Goal: Book appointment/travel/reservation

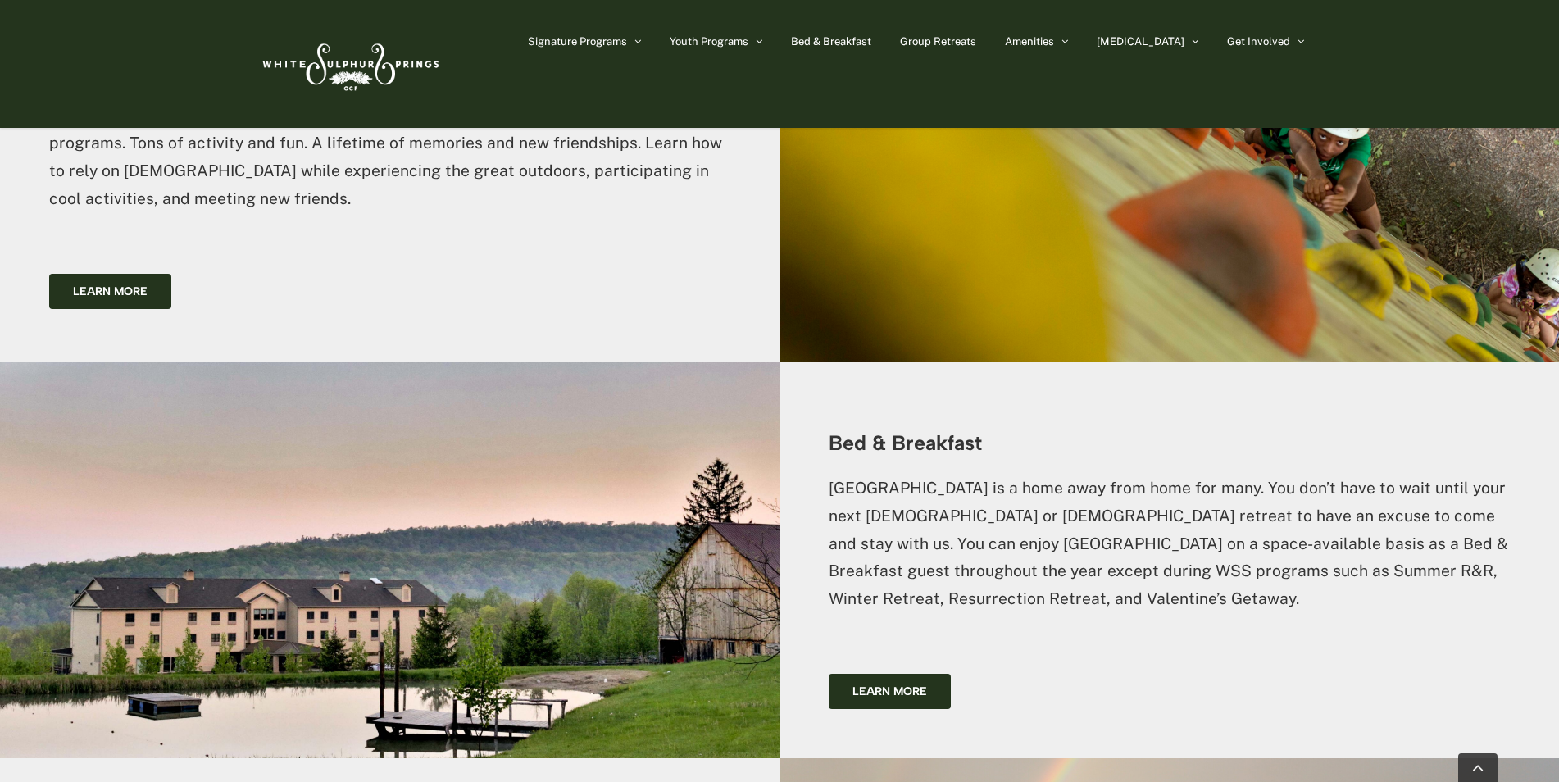
scroll to position [2543, 0]
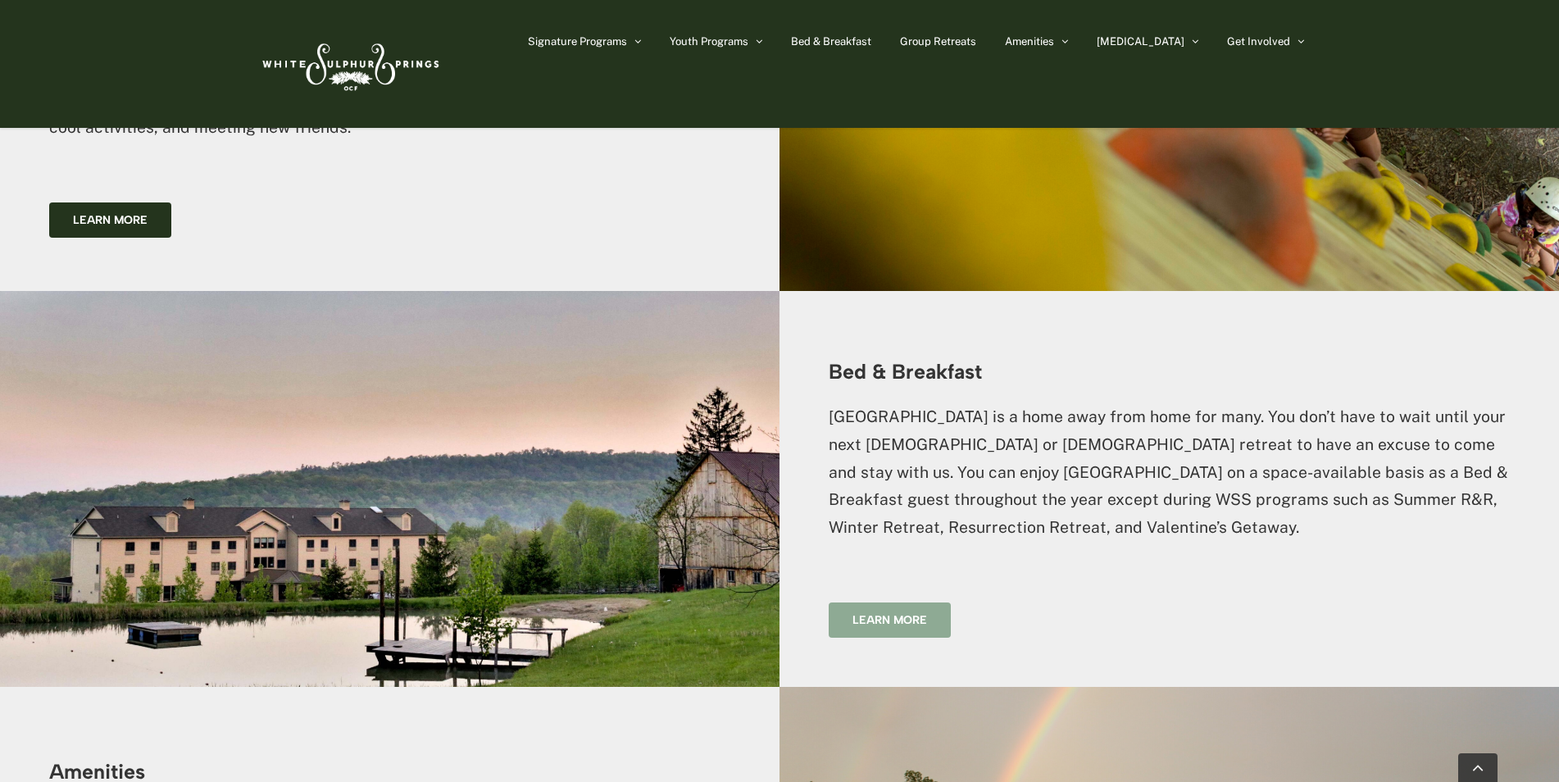
click at [918, 613] on span "Learn more" at bounding box center [890, 620] width 75 height 14
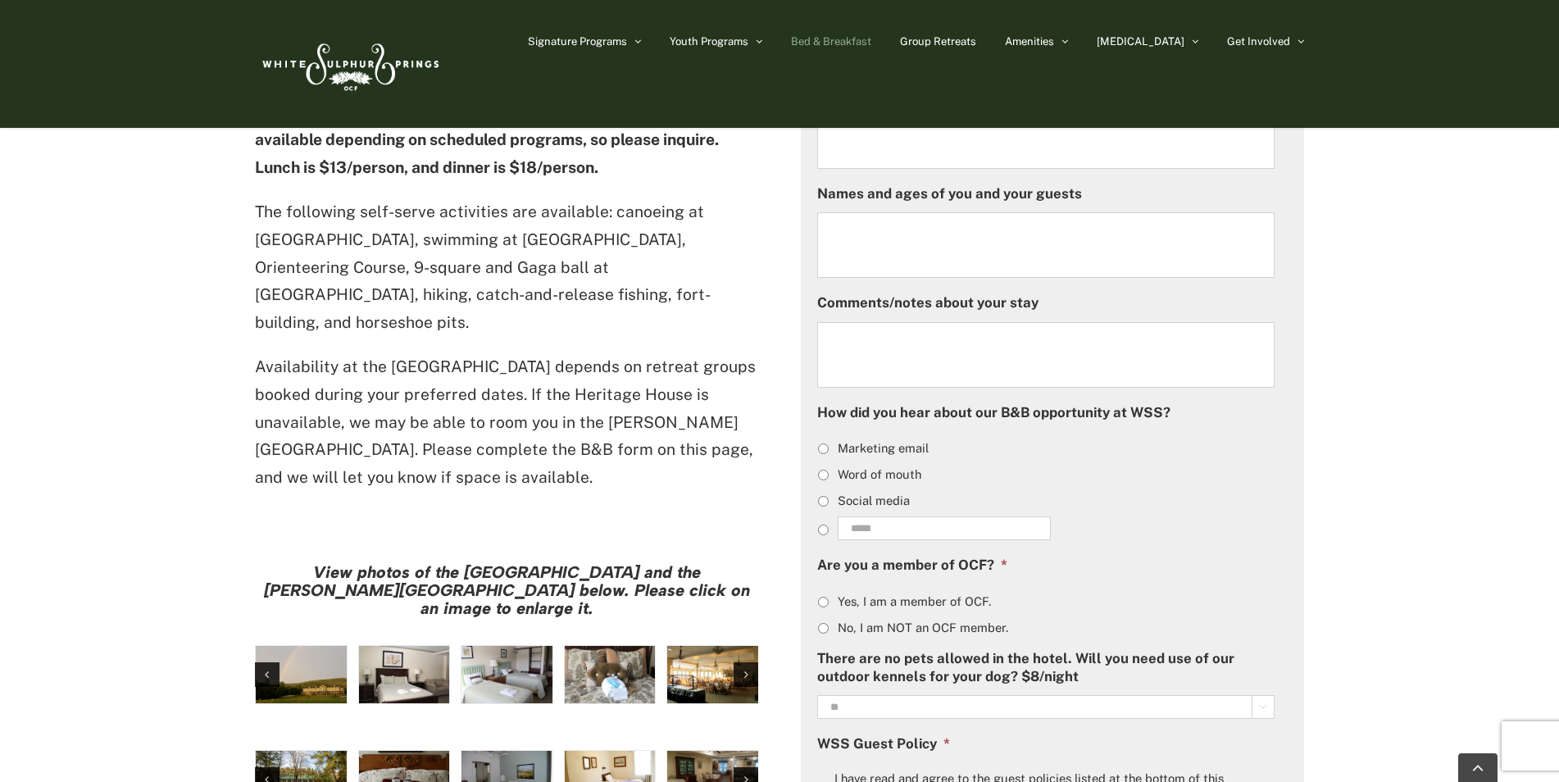
scroll to position [902, 0]
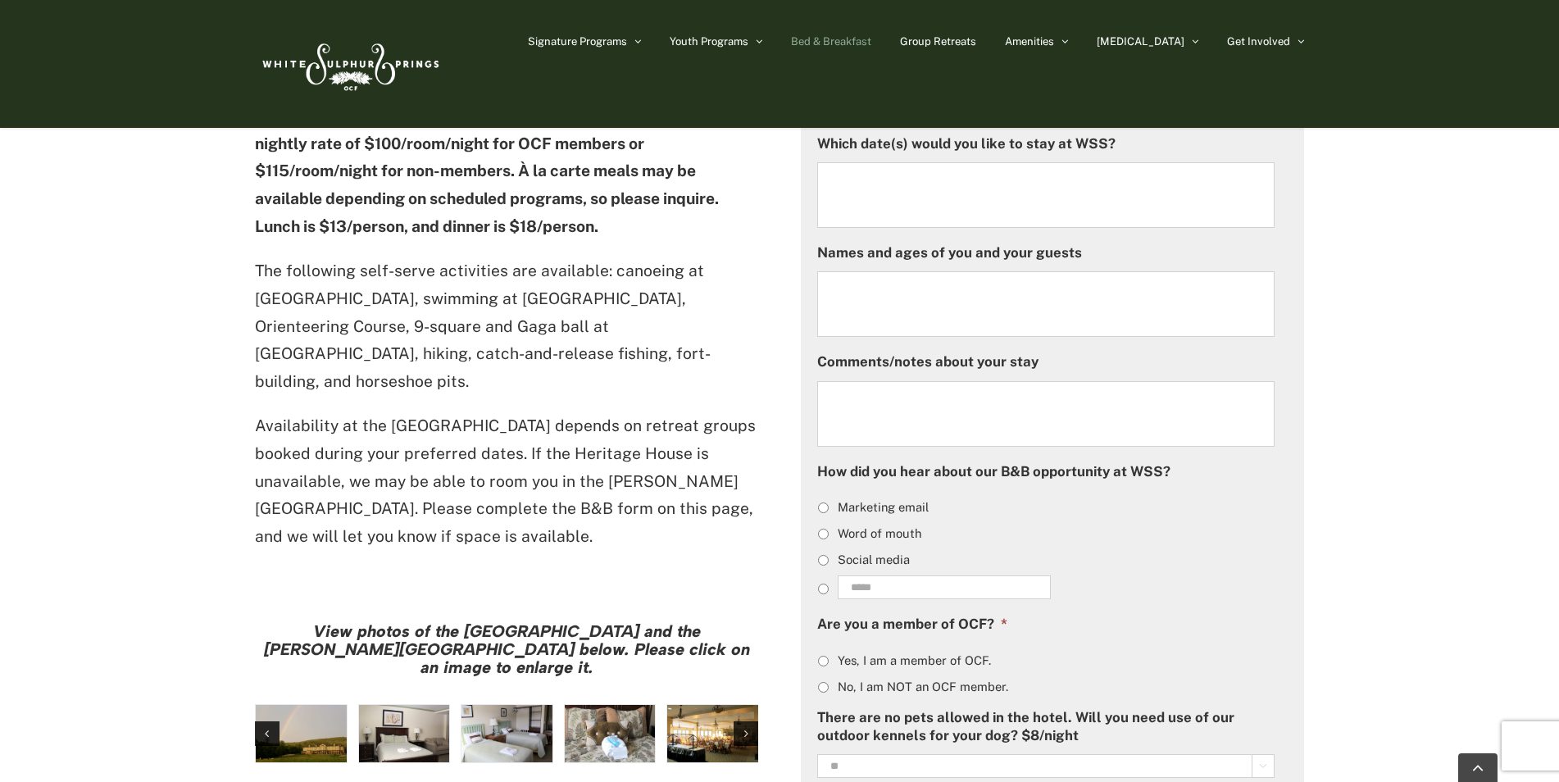
click at [831, 538] on li "Word of mouth" at bounding box center [1052, 533] width 471 height 20
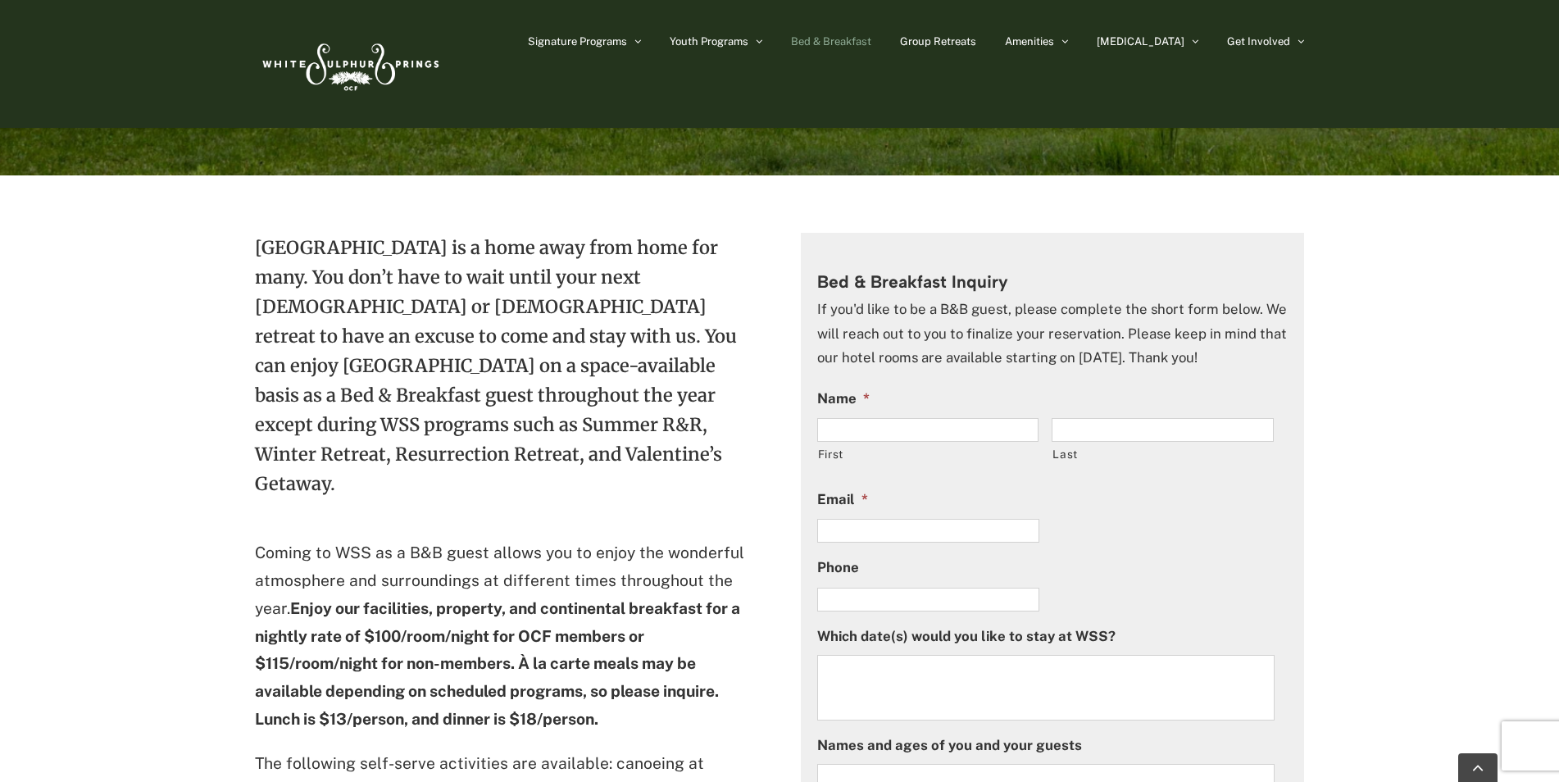
scroll to position [328, 0]
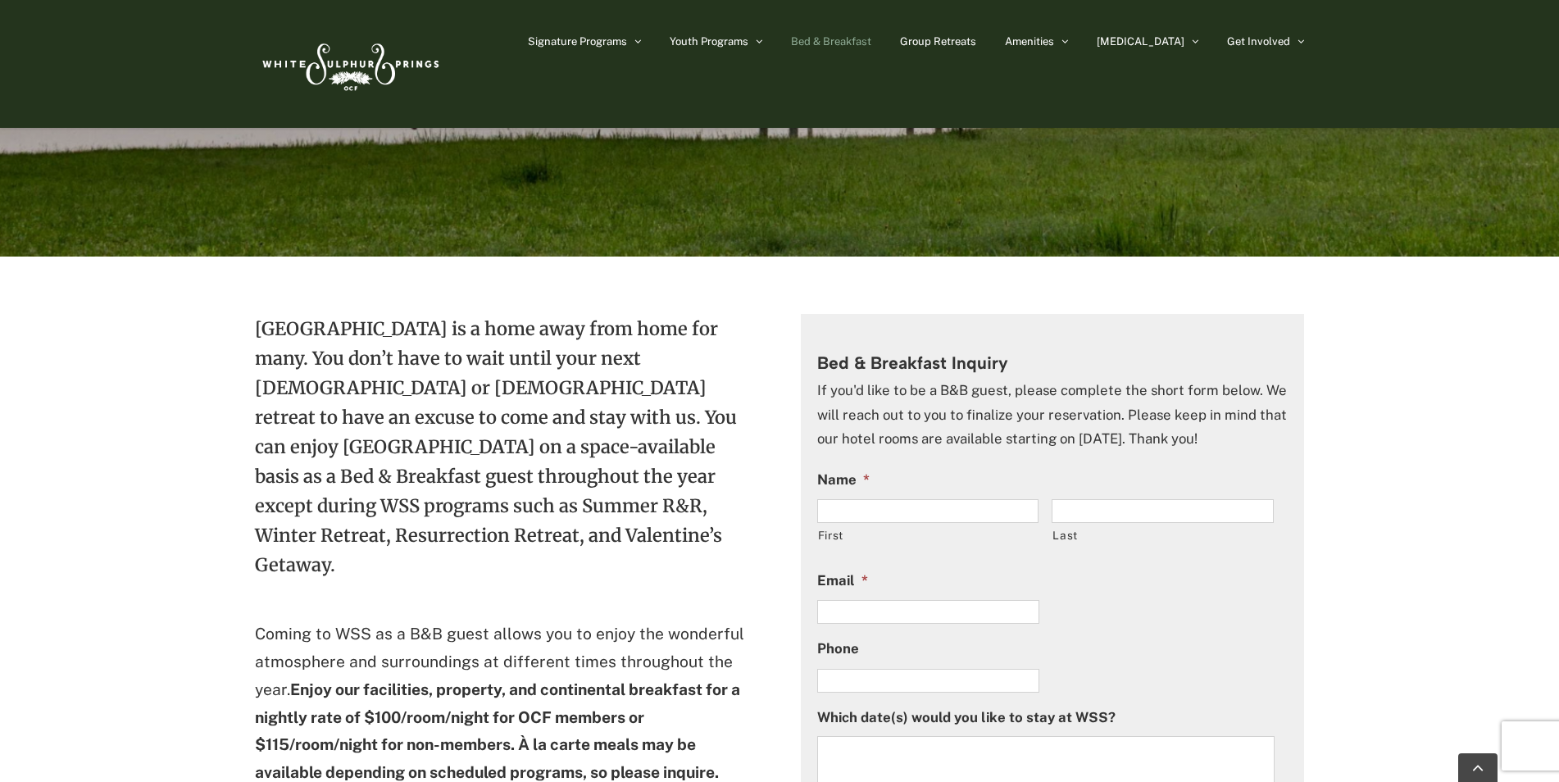
click at [896, 512] on input "First" at bounding box center [928, 511] width 222 height 24
type input "******"
type input "*******"
click at [977, 614] on input "**********" at bounding box center [928, 612] width 222 height 24
type input "*"
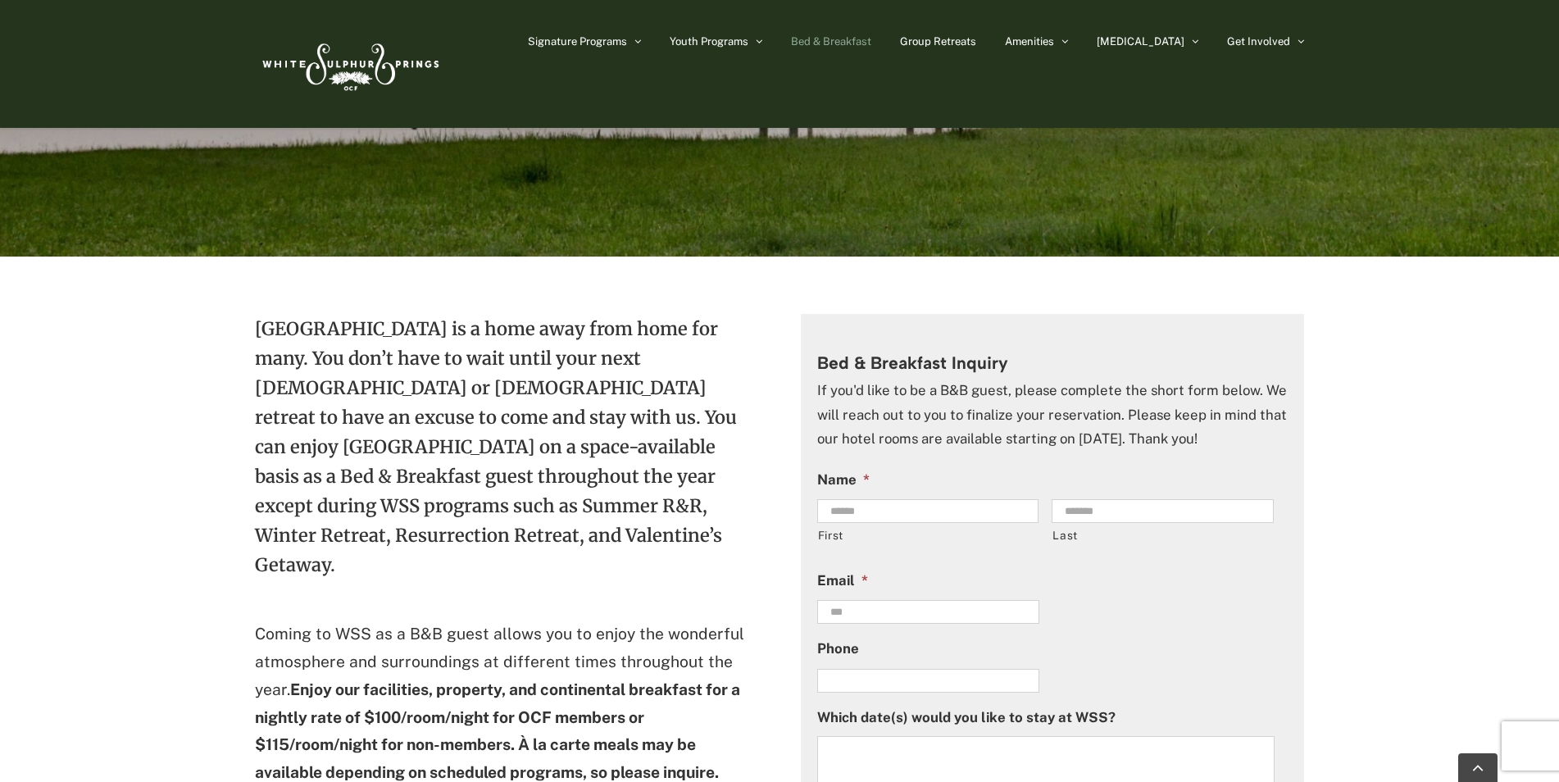
type input "**********"
click at [863, 508] on input "******" at bounding box center [928, 511] width 222 height 24
type input "*"
type input "*****"
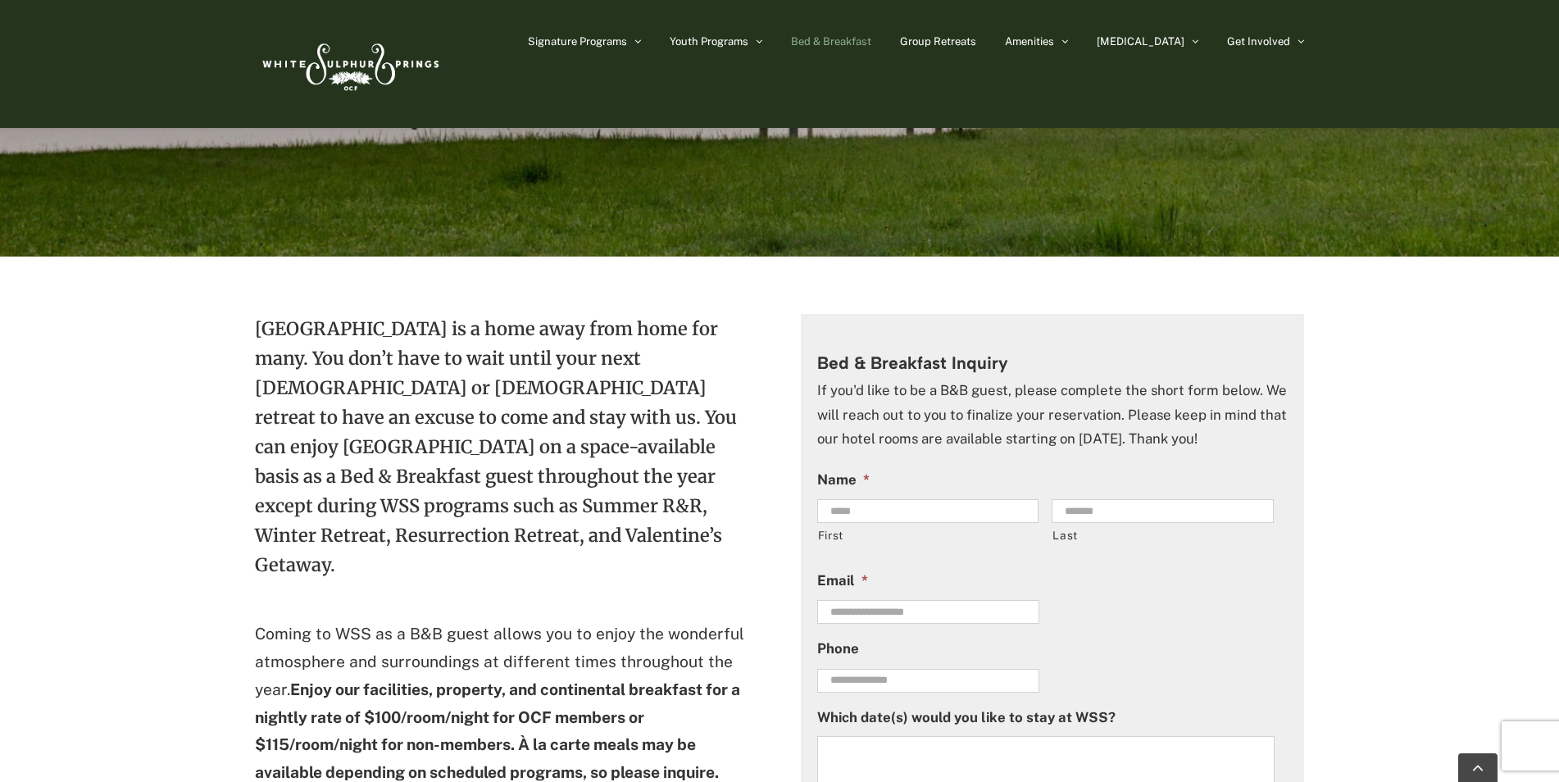
click at [1232, 665] on li "**********" at bounding box center [1052, 665] width 471 height 56
click at [875, 686] on input "**********" at bounding box center [928, 681] width 222 height 24
type input "**********"
click at [946, 745] on textarea "Which date(s) would you like to stay at WSS?" at bounding box center [1046, 769] width 458 height 66
click at [930, 766] on textarea "Which date(s) would you like to stay at WSS?" at bounding box center [1046, 769] width 458 height 66
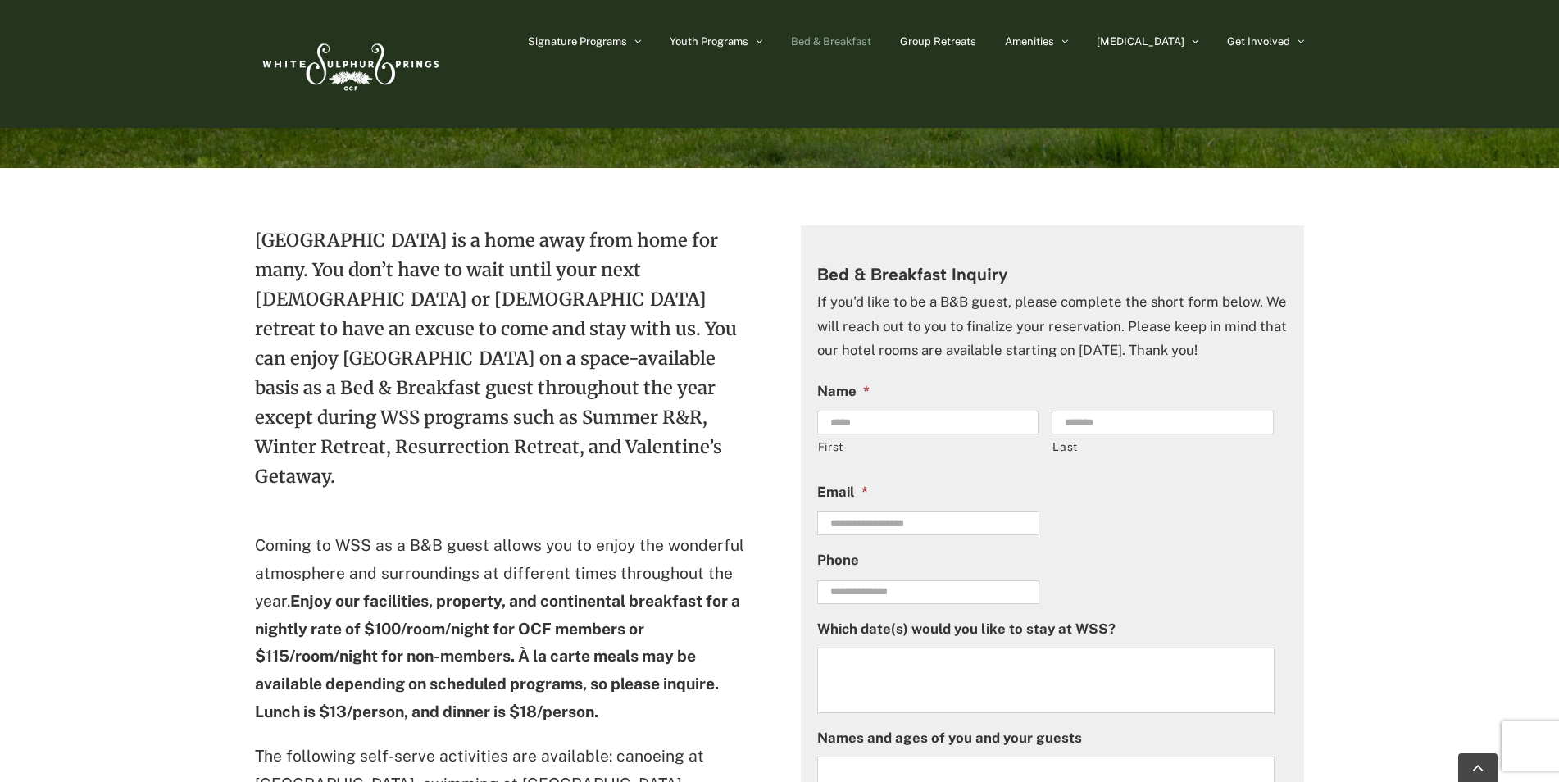
scroll to position [574, 0]
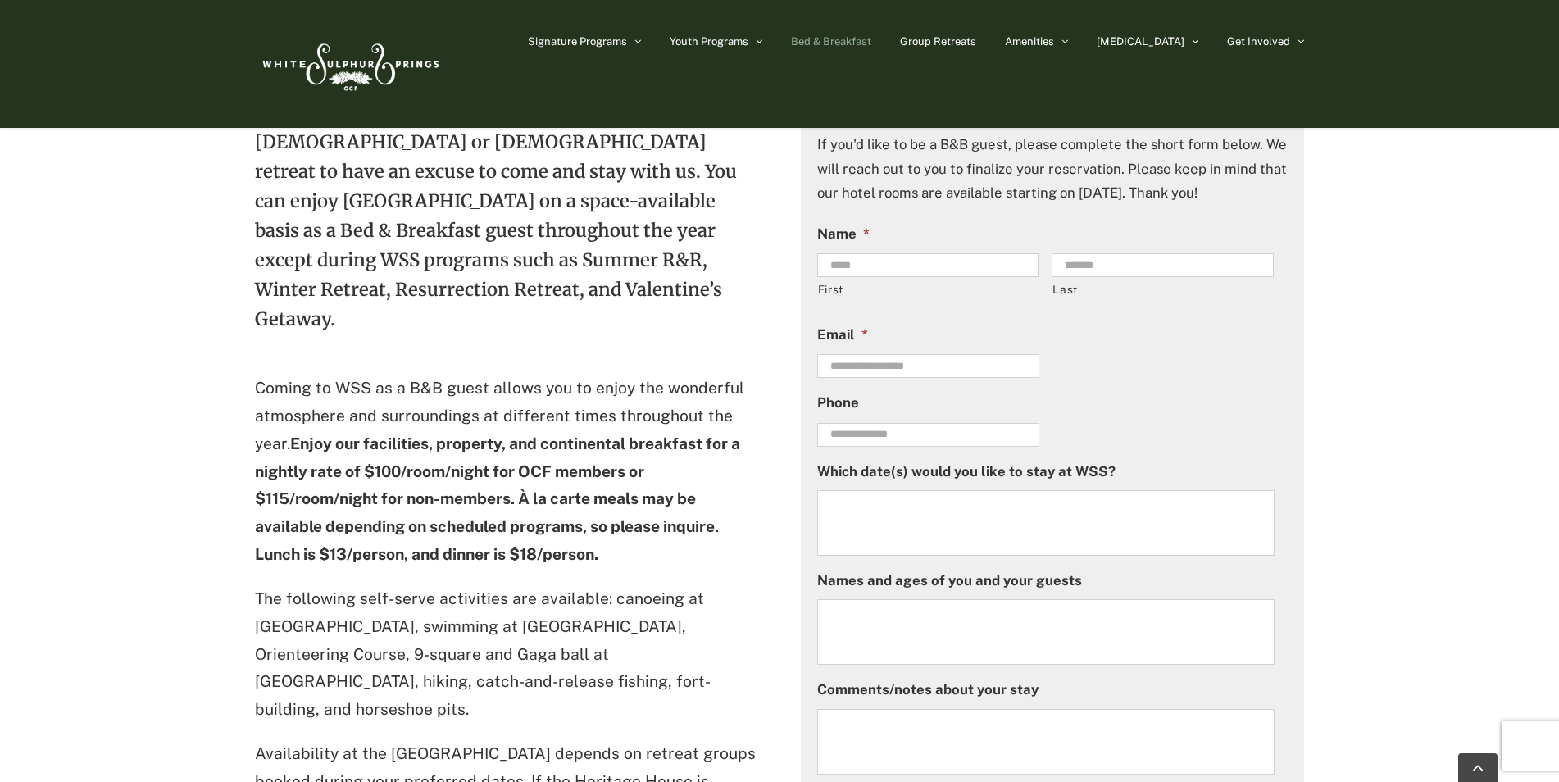
click at [936, 619] on textarea "Names and ages of you and your guests" at bounding box center [1046, 632] width 458 height 66
type textarea "*"
type textarea "**********"
click at [890, 737] on textarea "Comments/notes about your stay" at bounding box center [1046, 742] width 458 height 66
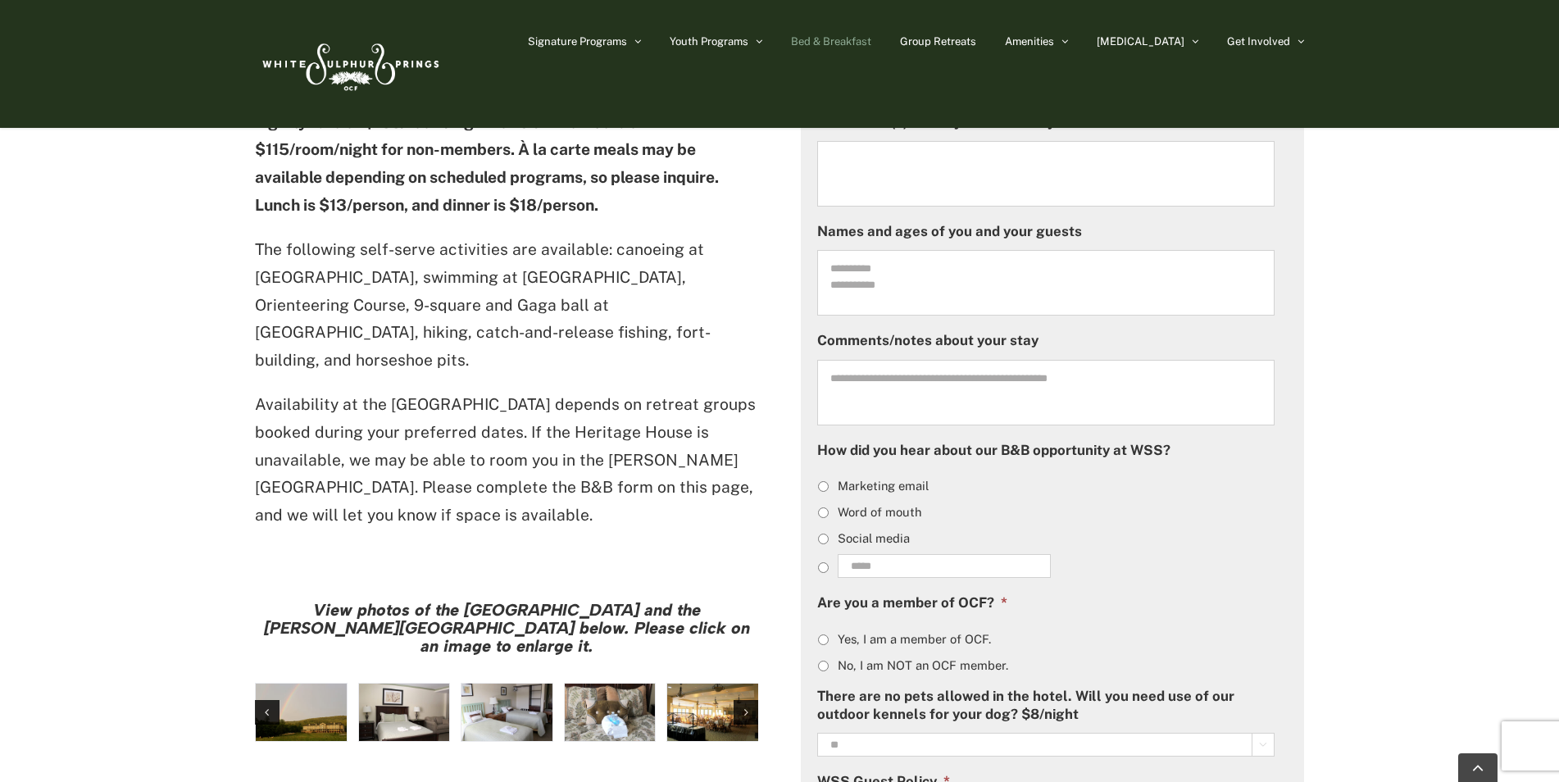
scroll to position [984, 0]
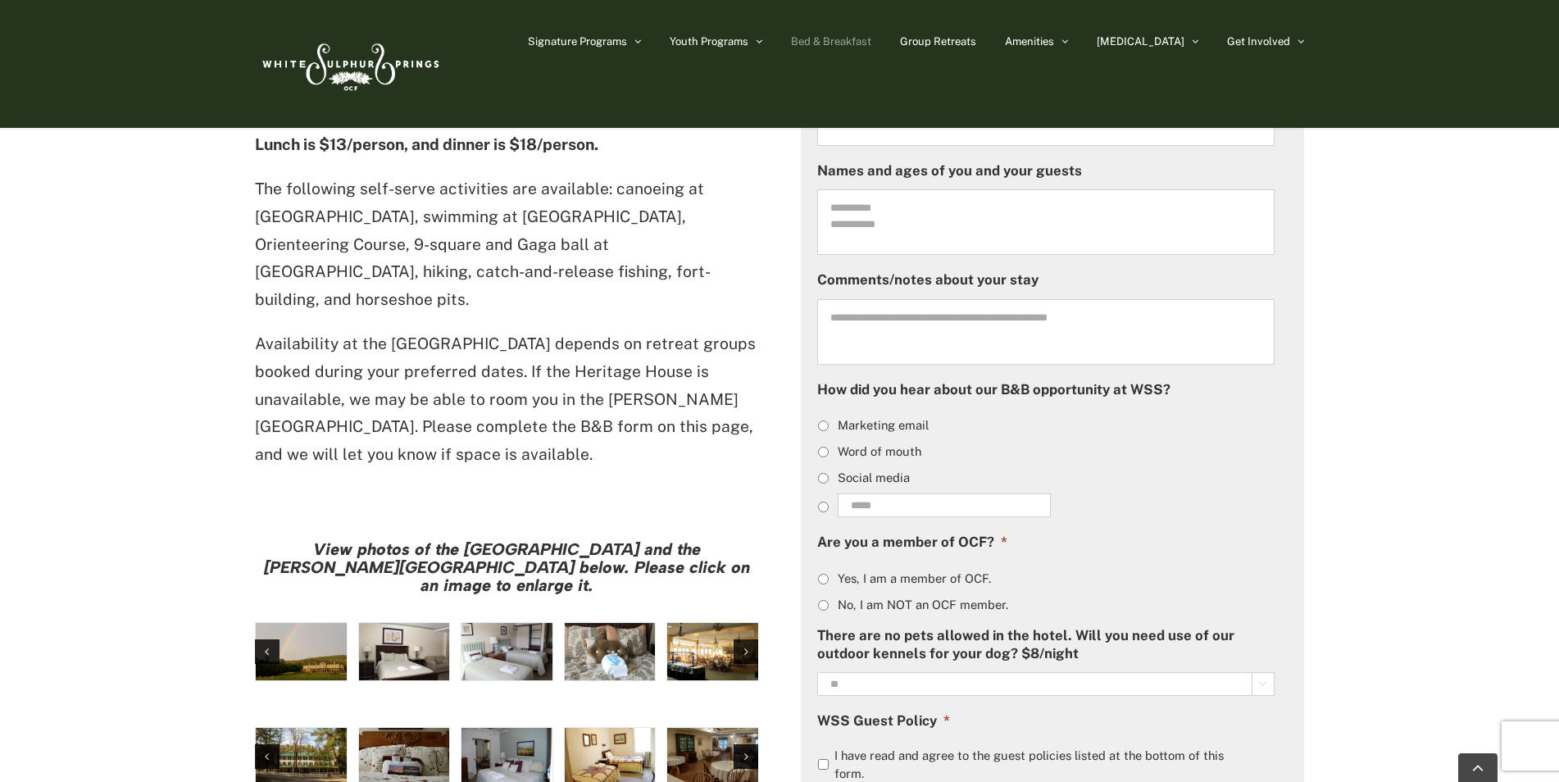
type textarea "**********"
click at [326, 623] on img "large-heritage" at bounding box center [301, 651] width 91 height 57
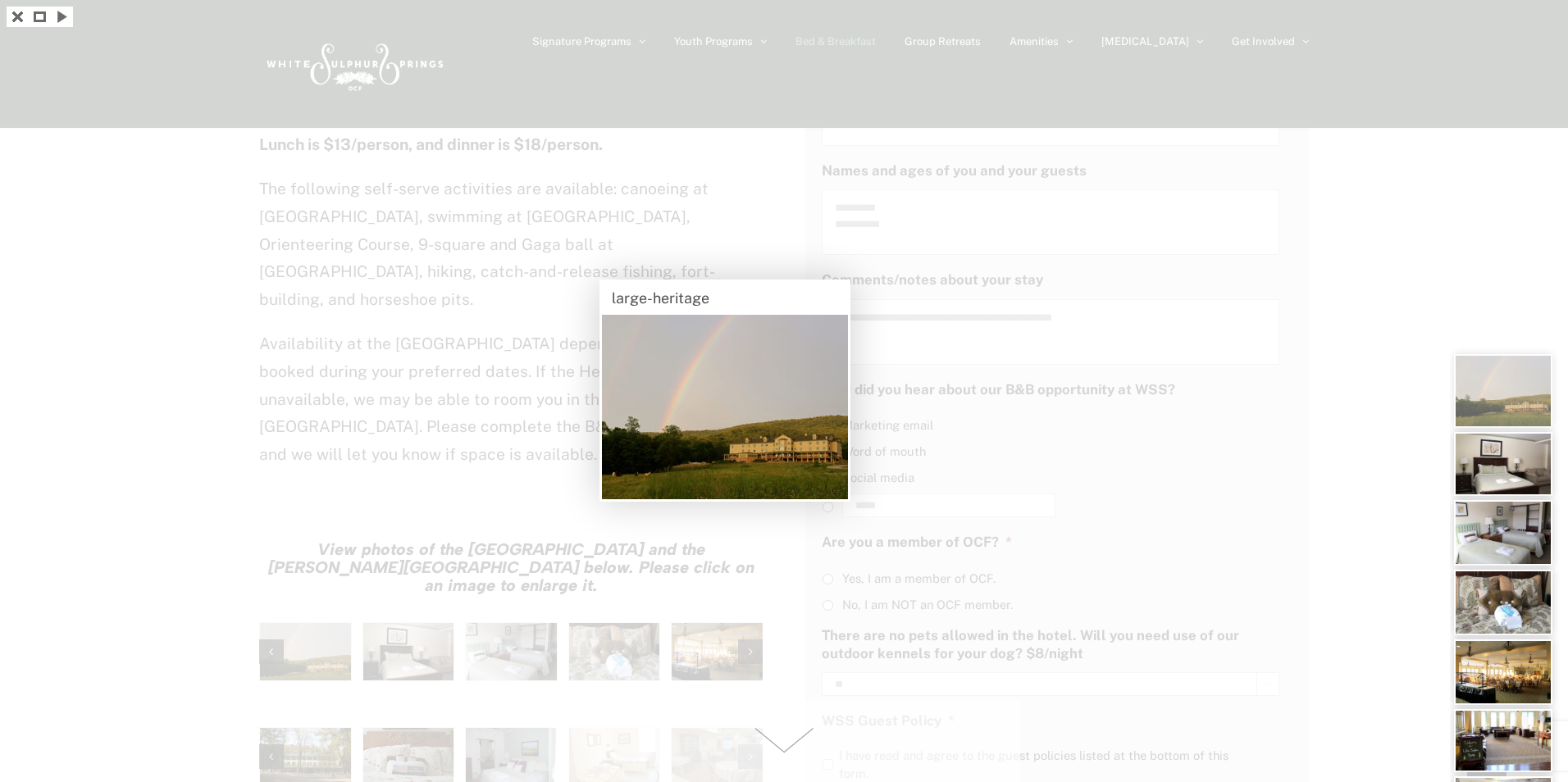
click at [1505, 465] on img at bounding box center [1503, 464] width 98 height 64
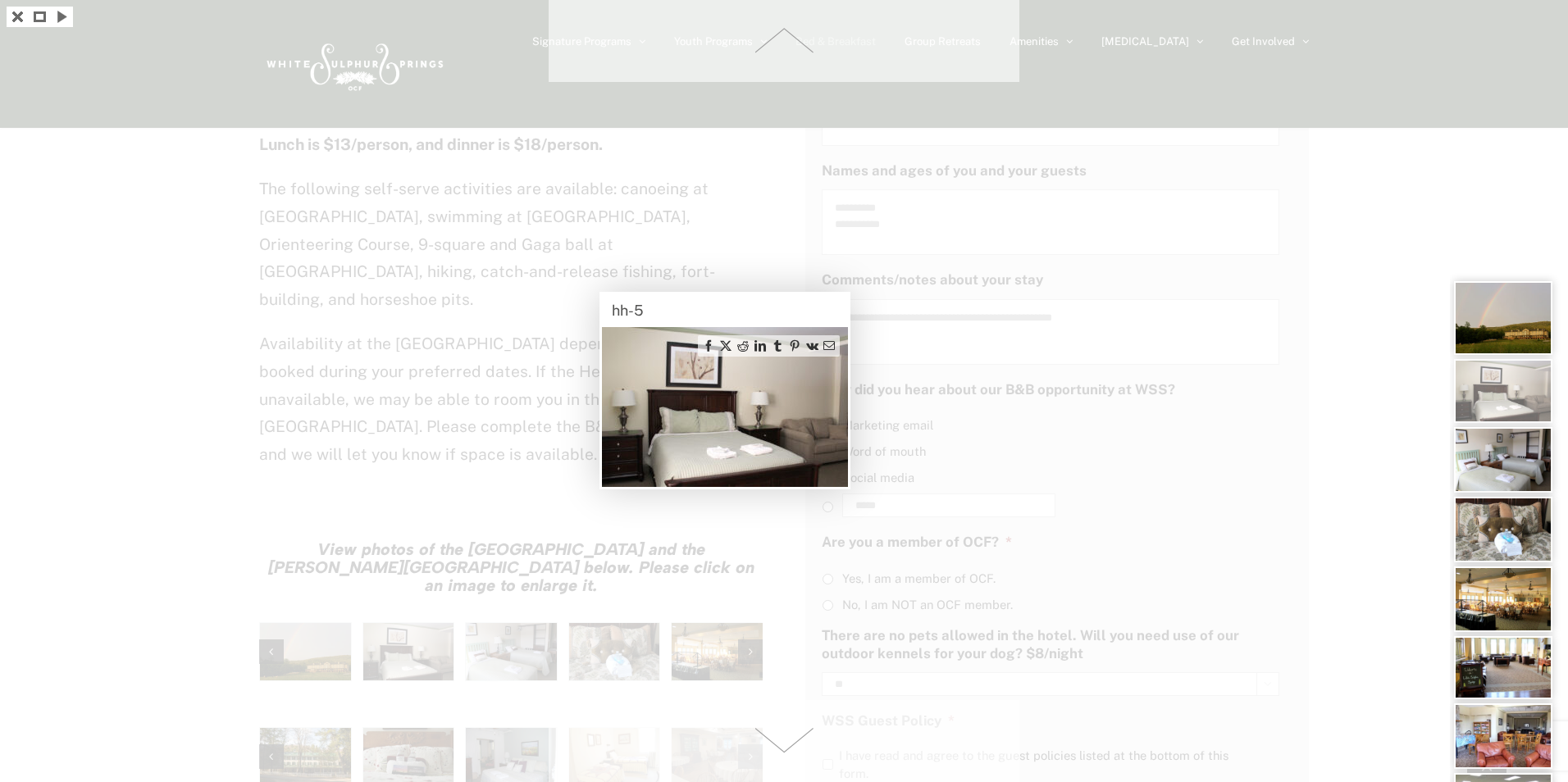
click at [1514, 526] on img at bounding box center [1503, 530] width 98 height 66
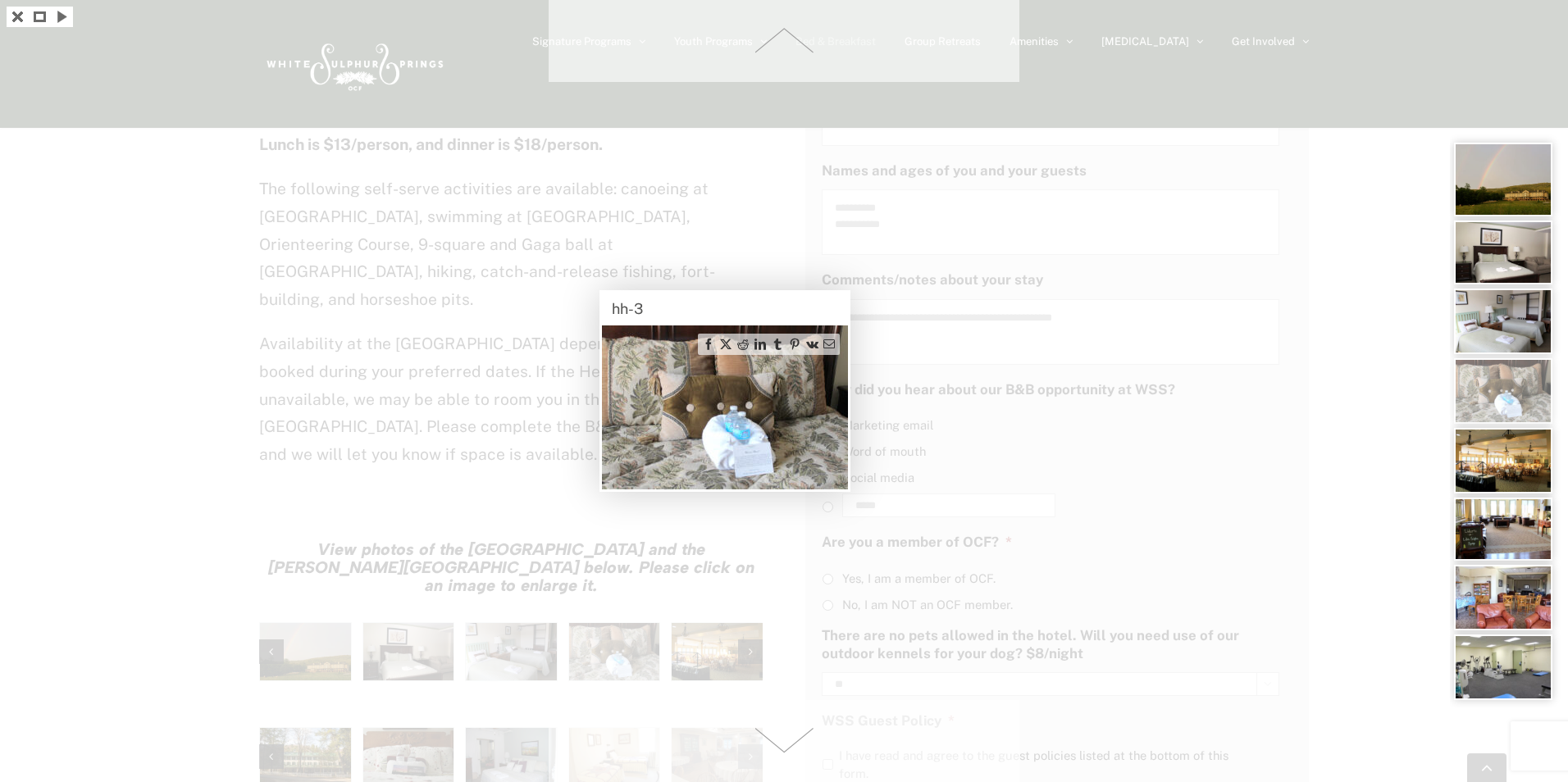
click at [1518, 579] on img at bounding box center [1503, 598] width 98 height 66
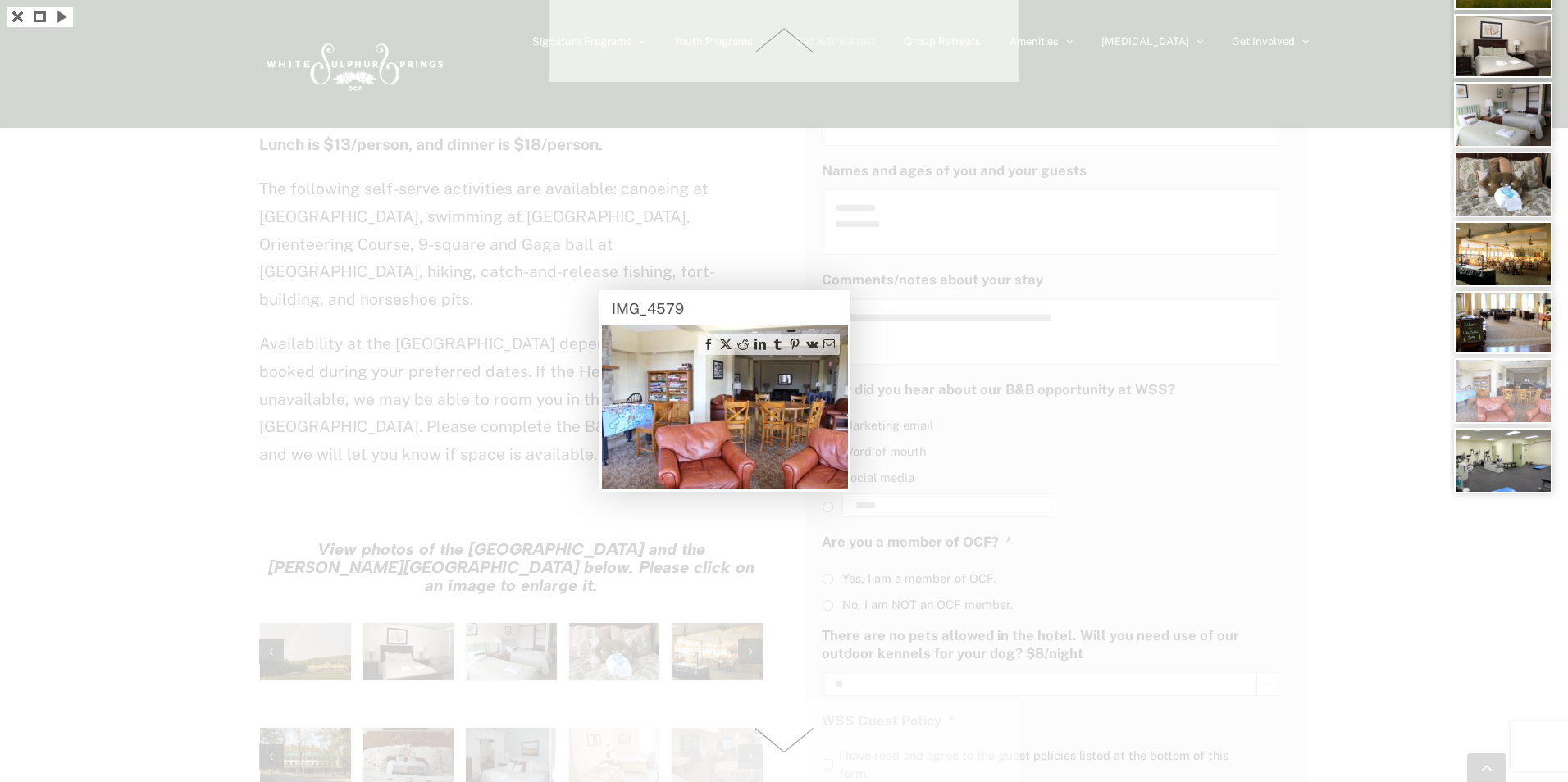
click at [1511, 475] on img at bounding box center [1503, 461] width 98 height 66
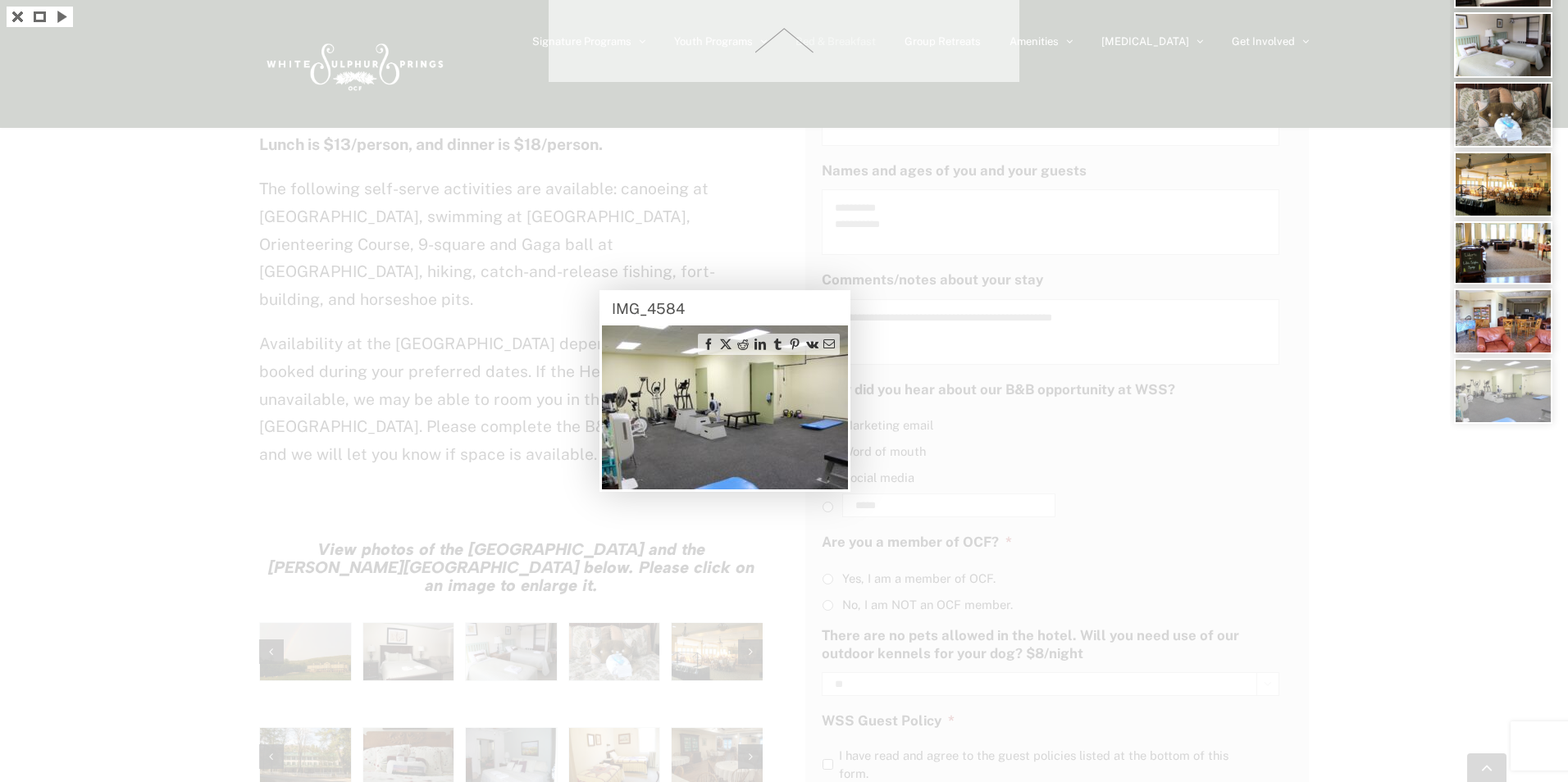
click at [1511, 321] on img at bounding box center [1503, 322] width 98 height 66
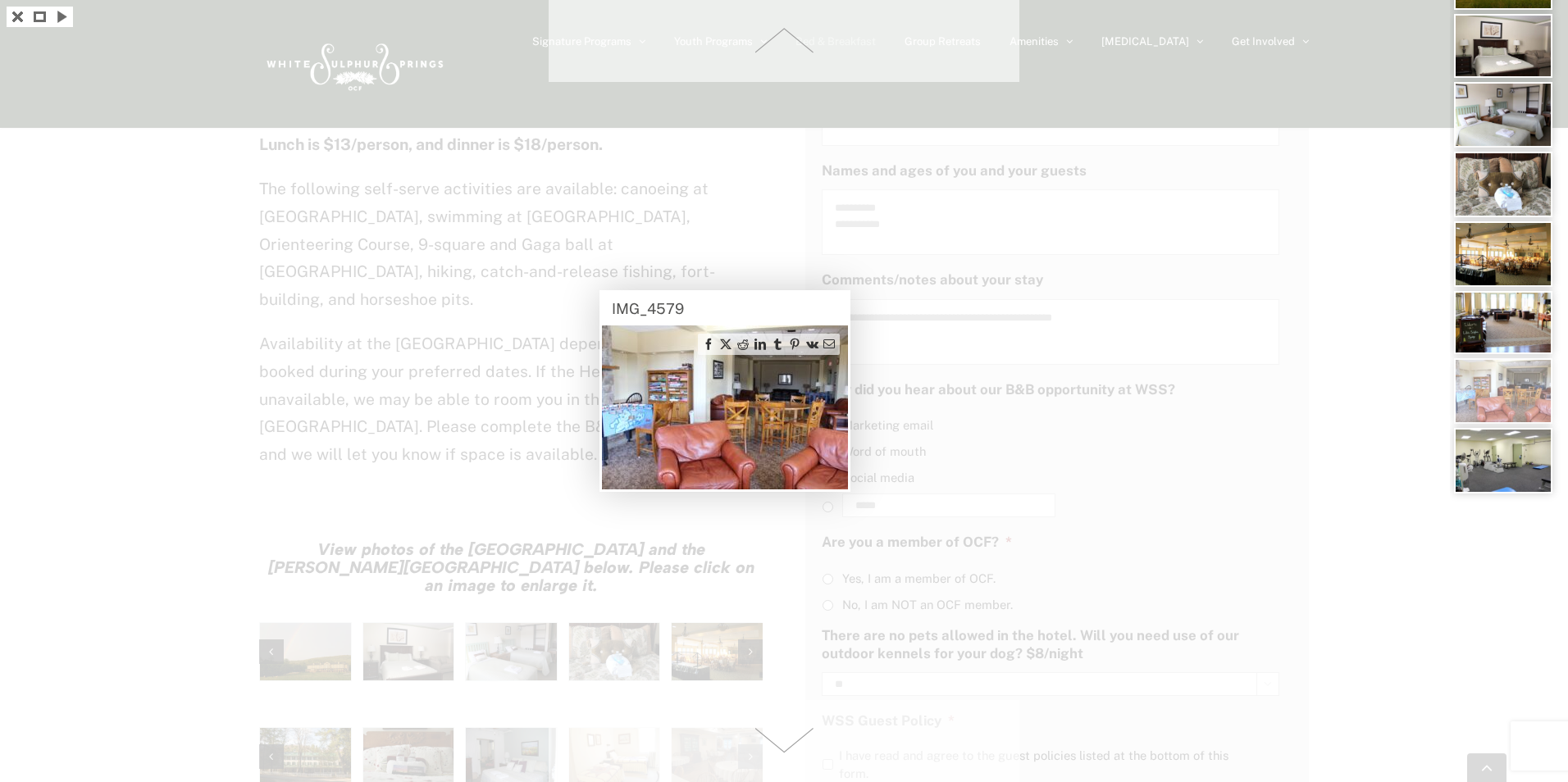
click at [1533, 319] on img at bounding box center [1503, 322] width 98 height 63
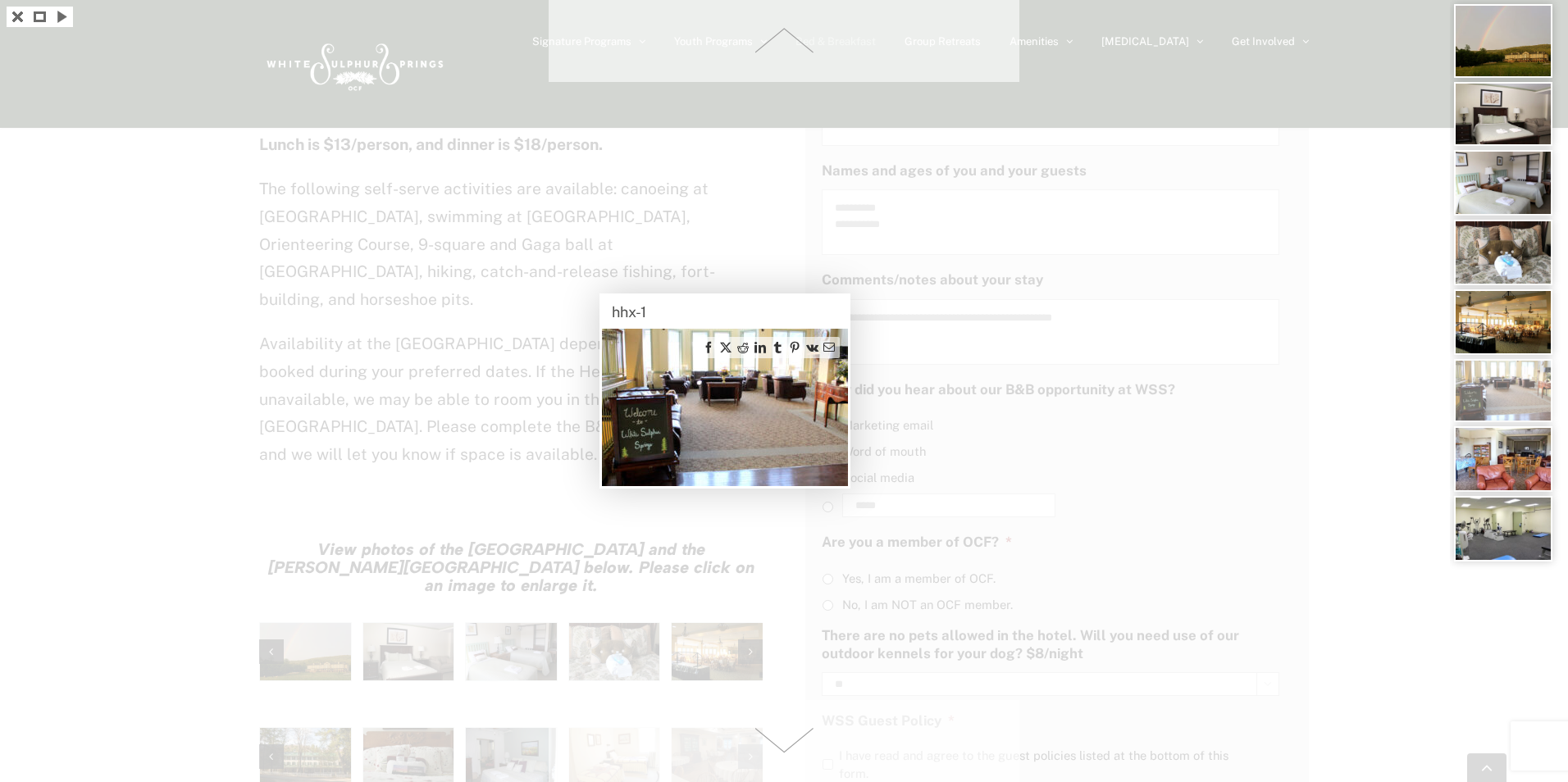
click at [1509, 313] on img at bounding box center [1503, 322] width 98 height 66
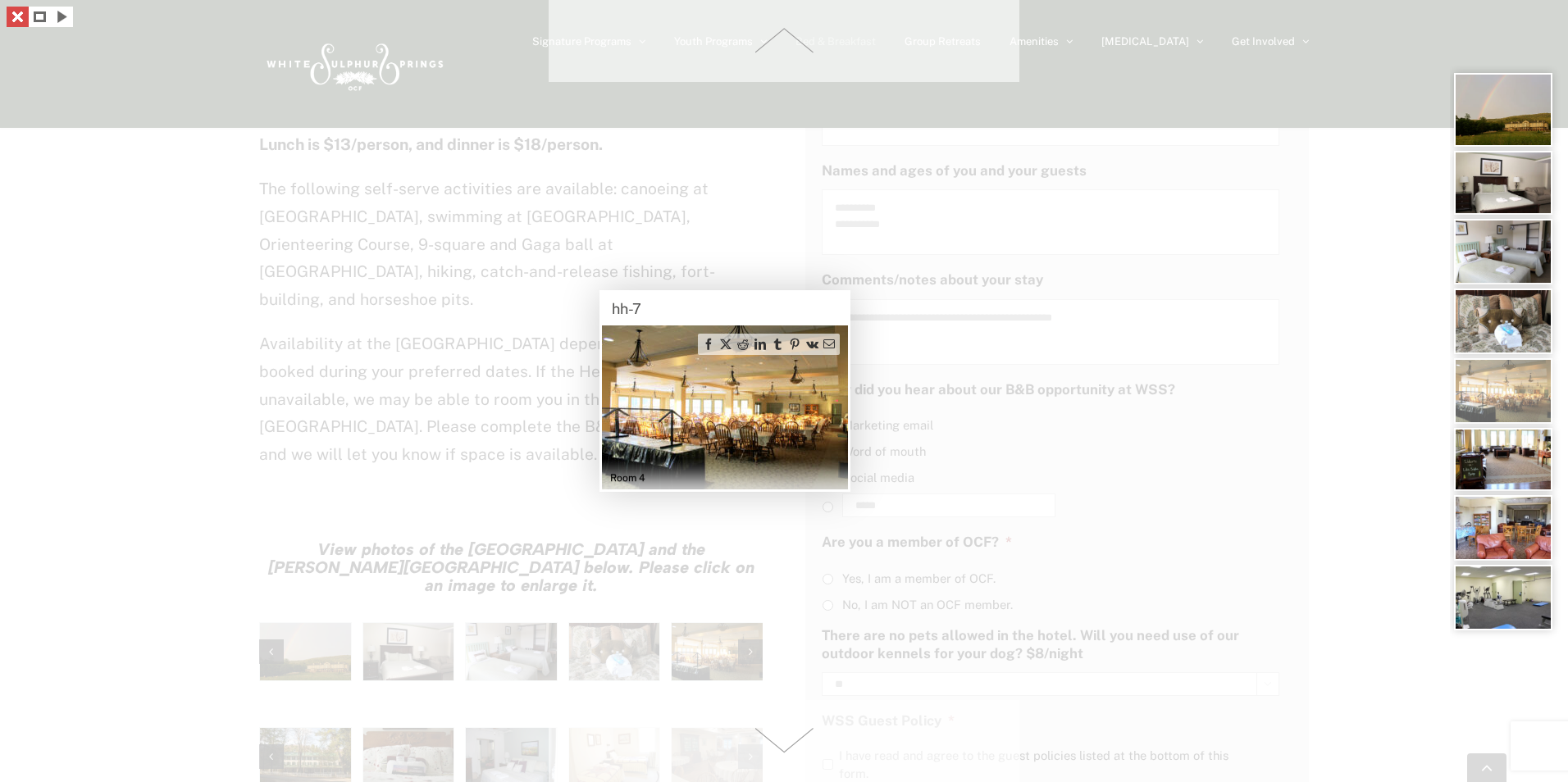
click at [17, 18] on link at bounding box center [18, 17] width 22 height 20
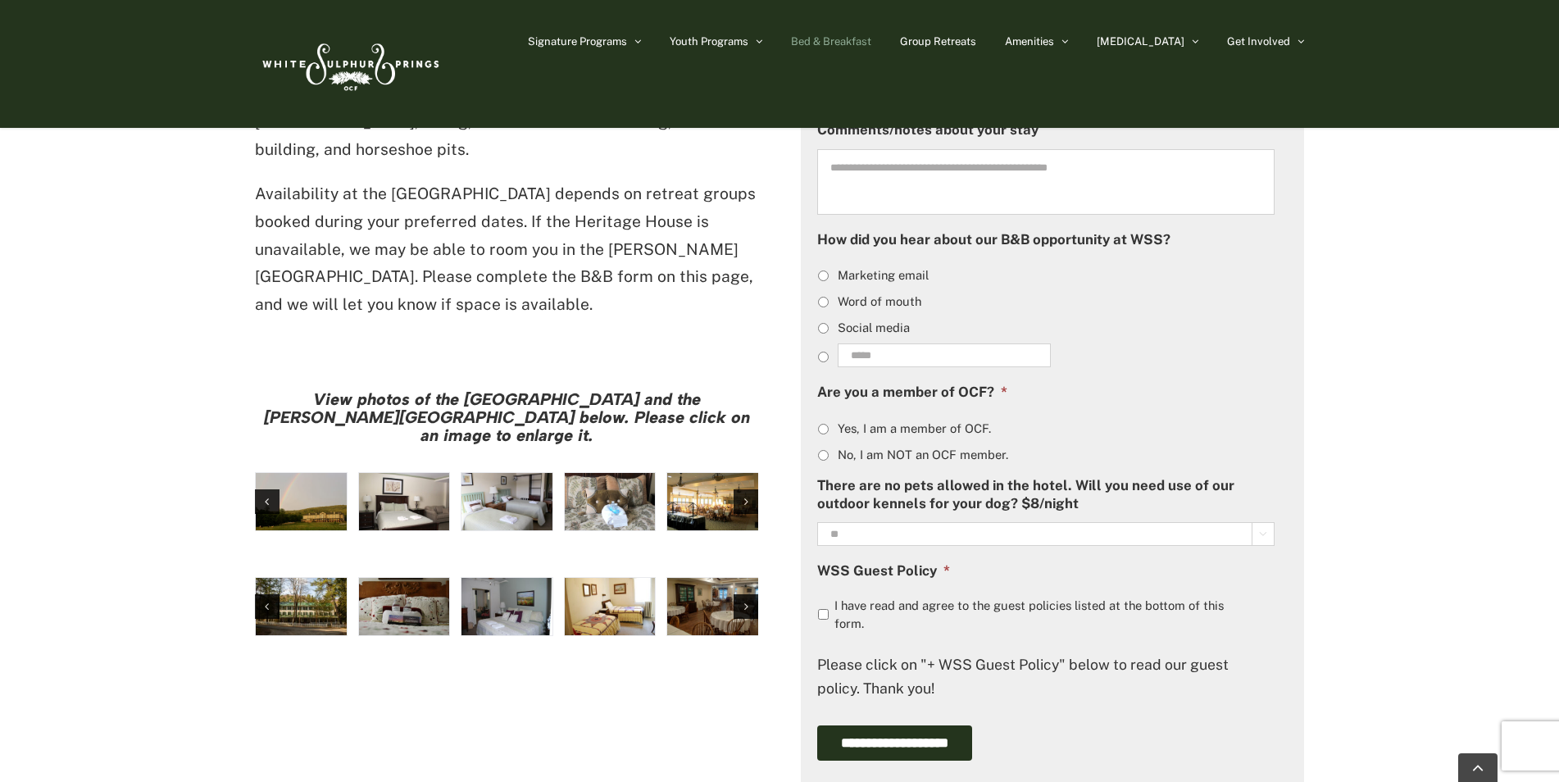
scroll to position [1148, 0]
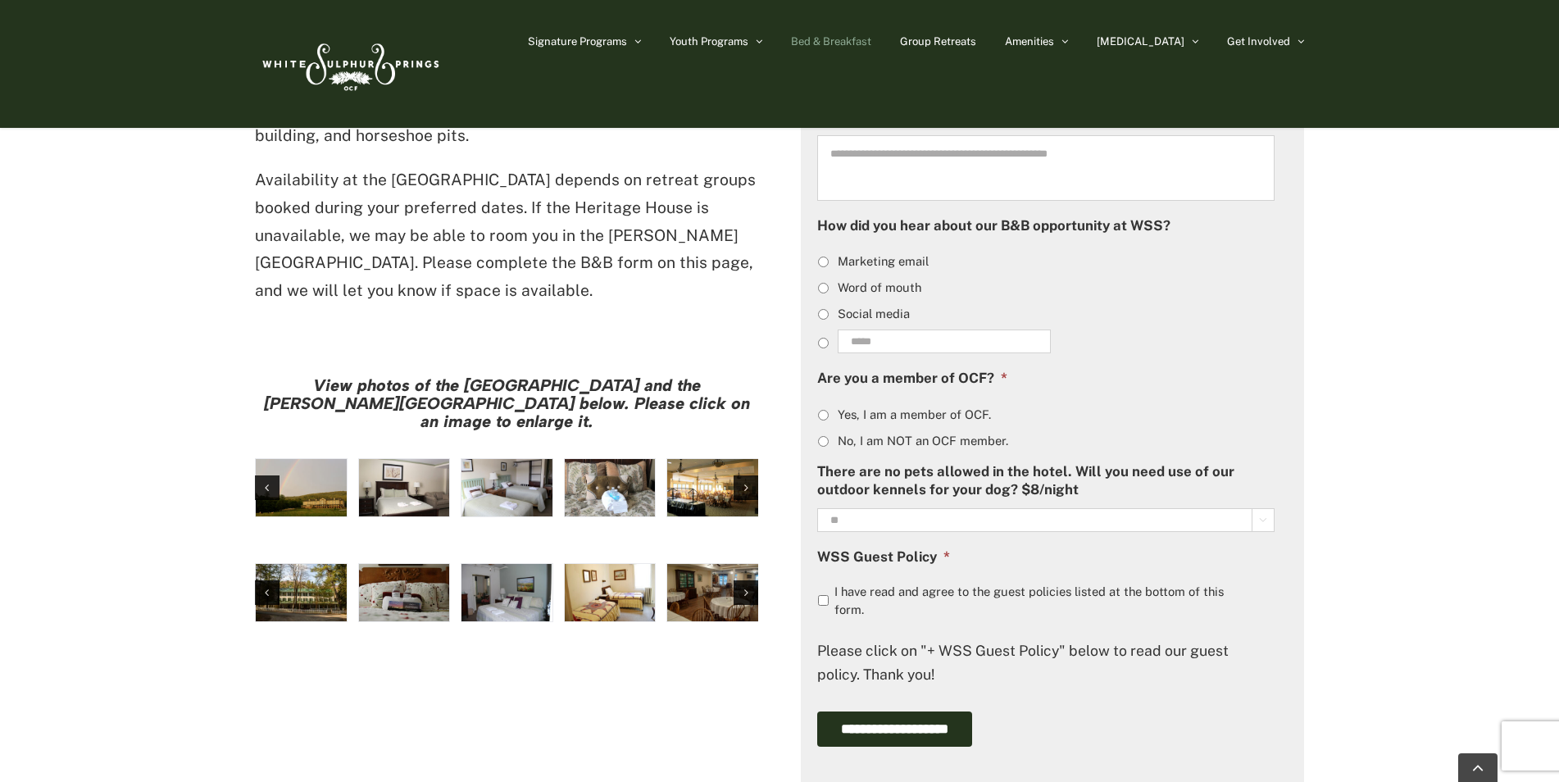
click at [829, 601] on li "I have read and agree to the guest policies listed at the bottom of this form." at bounding box center [1052, 601] width 471 height 36
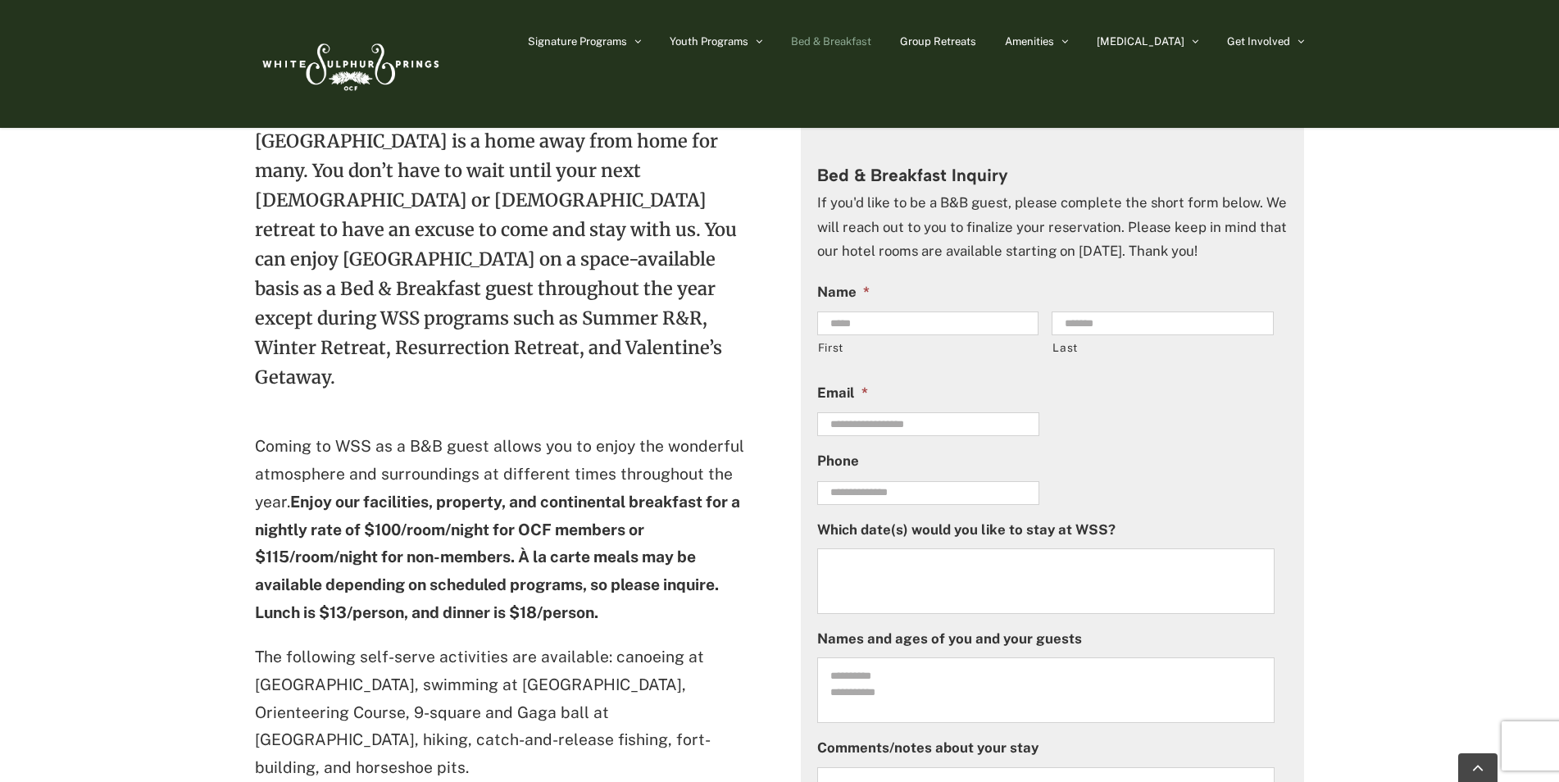
scroll to position [492, 0]
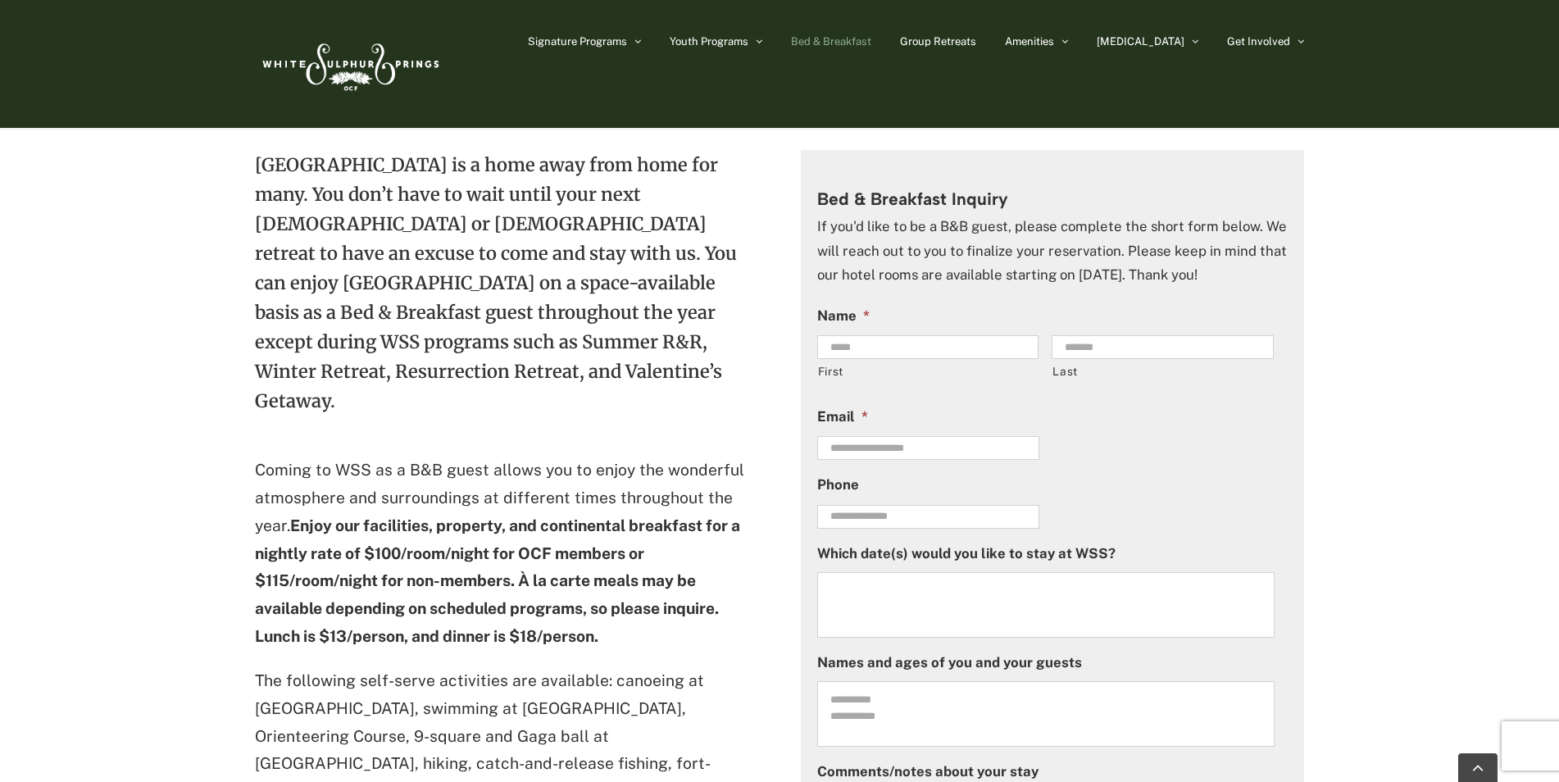
click at [922, 600] on textarea "Which date(s) would you like to stay at WSS?" at bounding box center [1046, 605] width 458 height 66
type textarea "*"
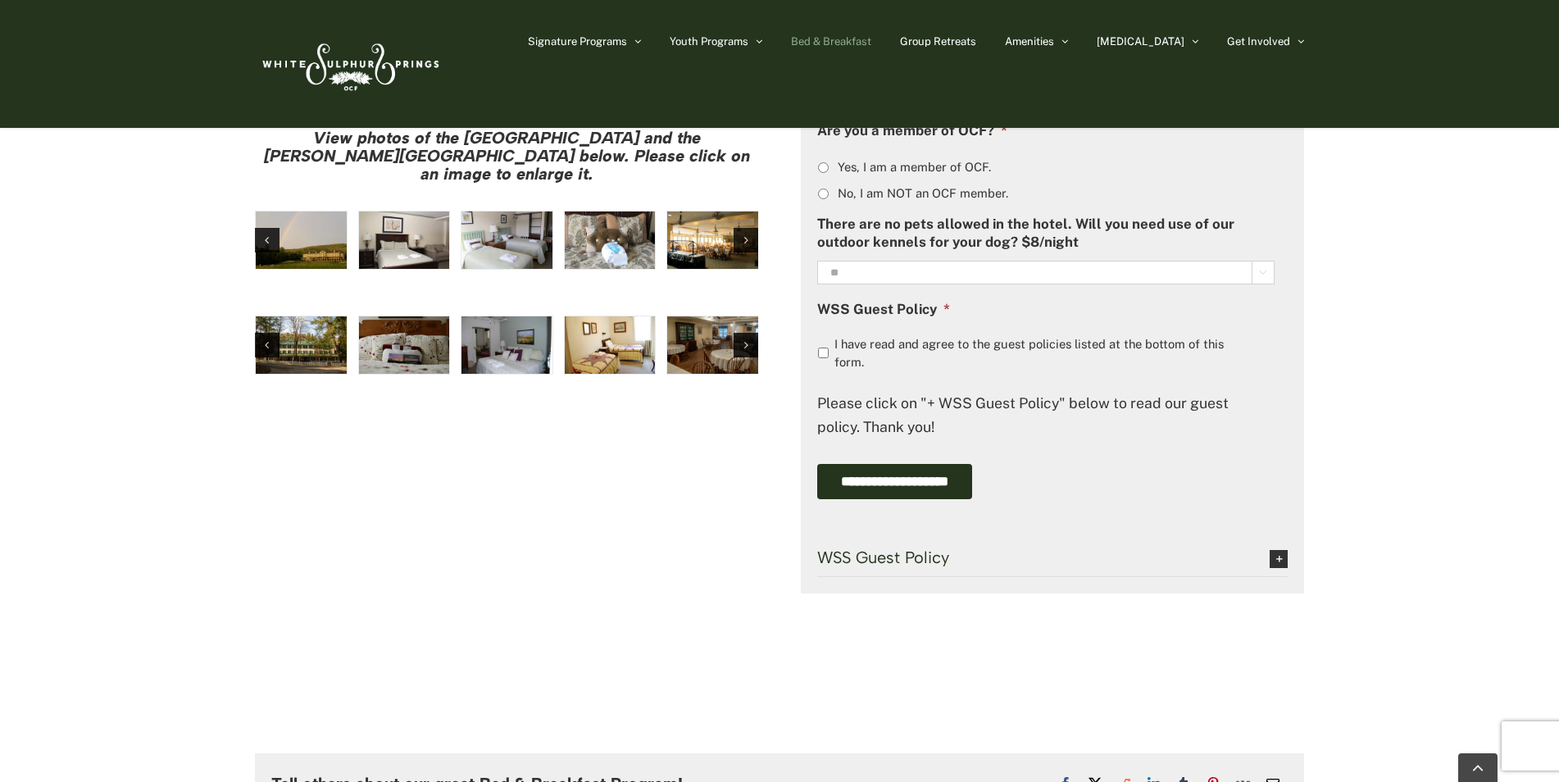
scroll to position [1394, 0]
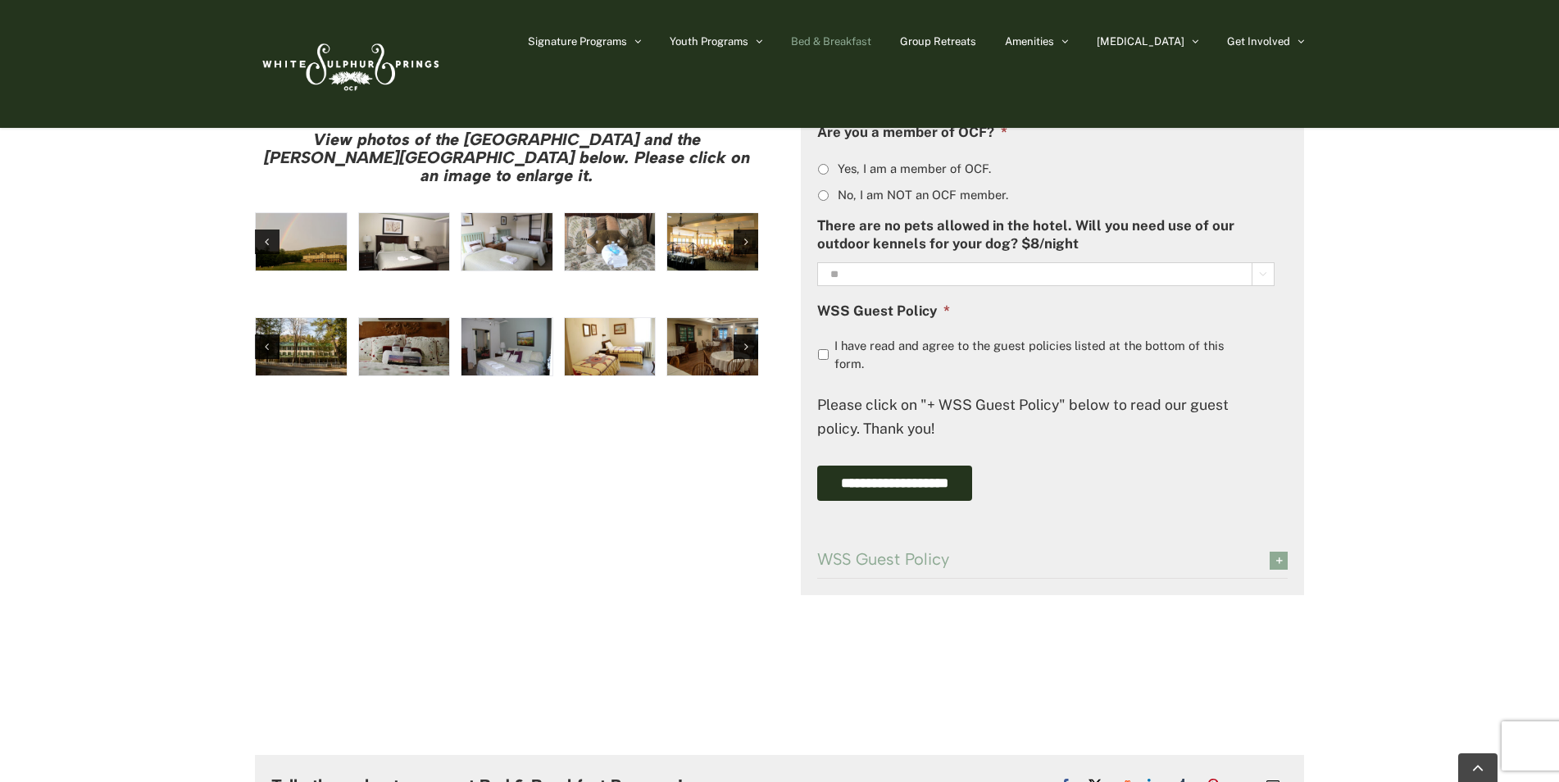
click at [1279, 561] on icon at bounding box center [1279, 561] width 18 height 18
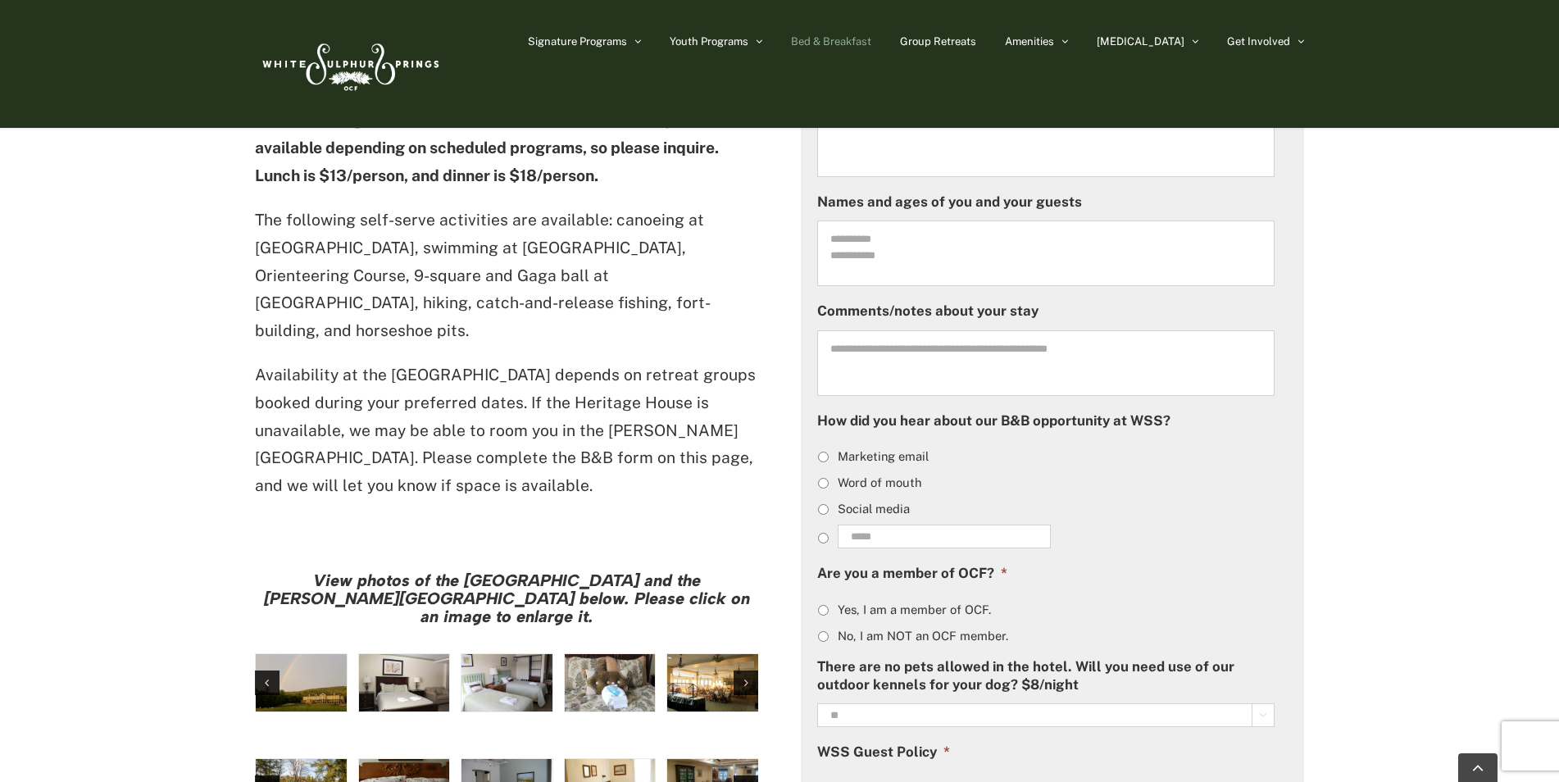
scroll to position [656, 0]
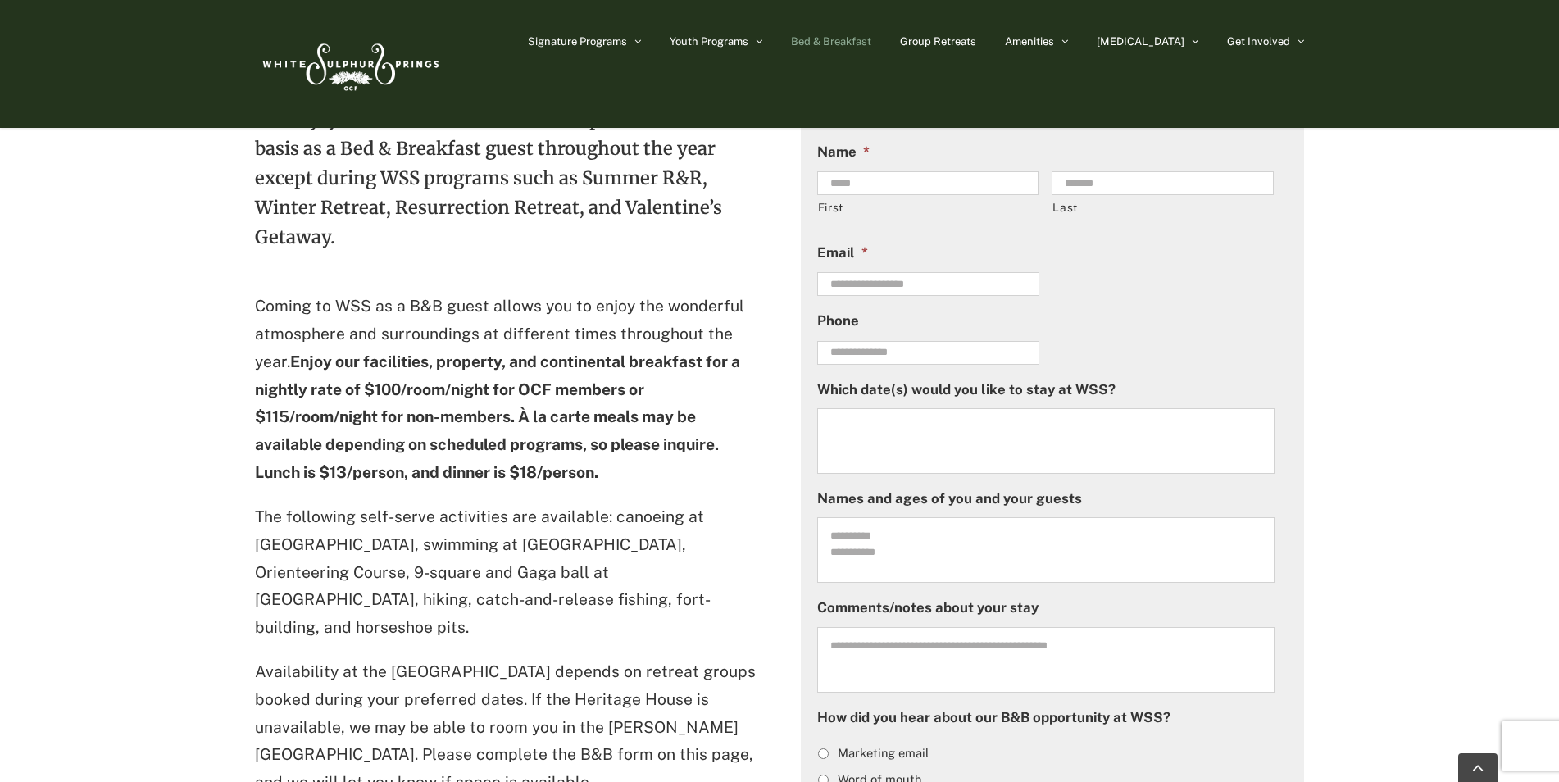
click at [949, 428] on textarea "Which date(s) would you like to stay at WSS?" at bounding box center [1046, 441] width 458 height 66
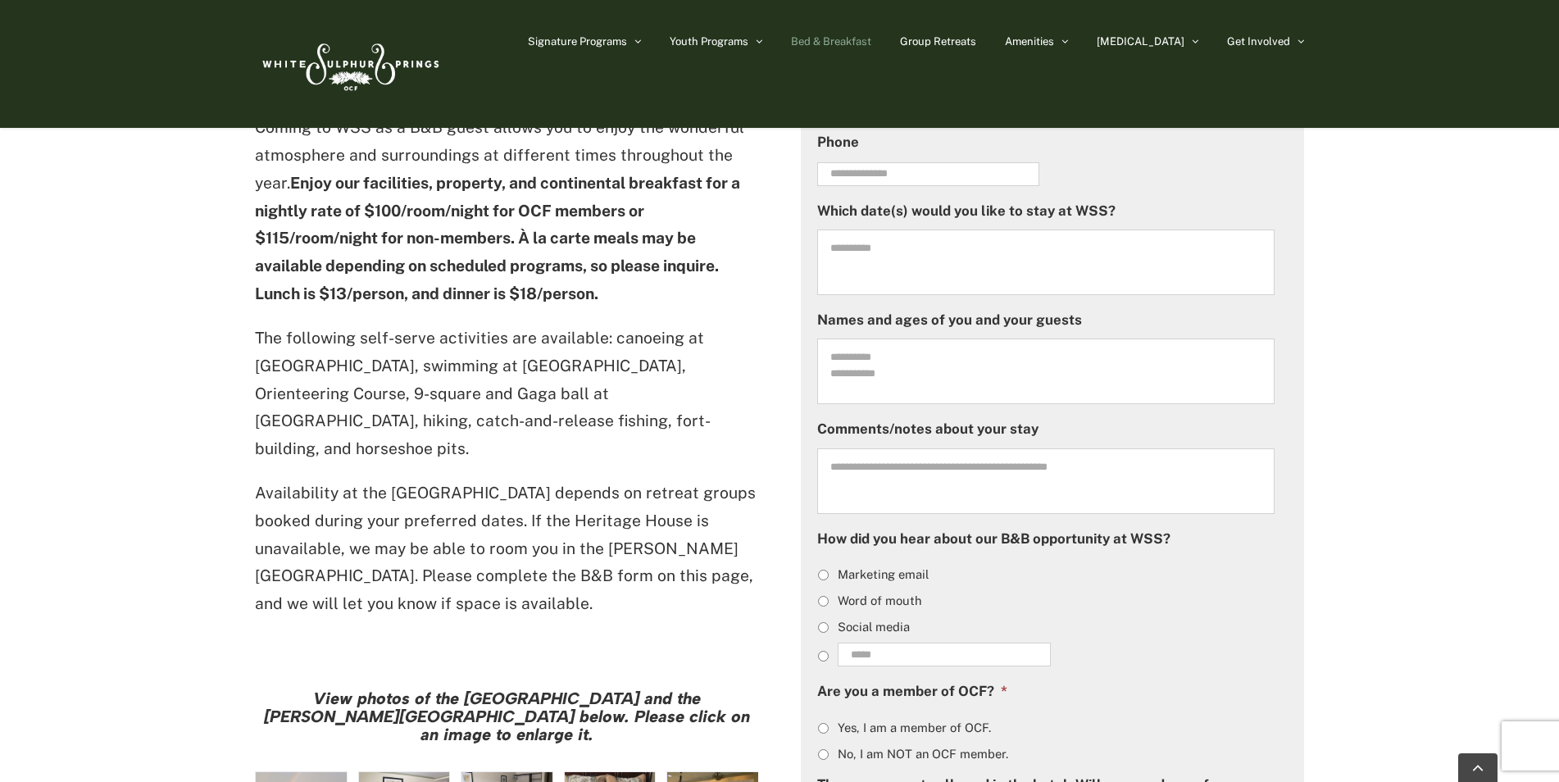
scroll to position [1148, 0]
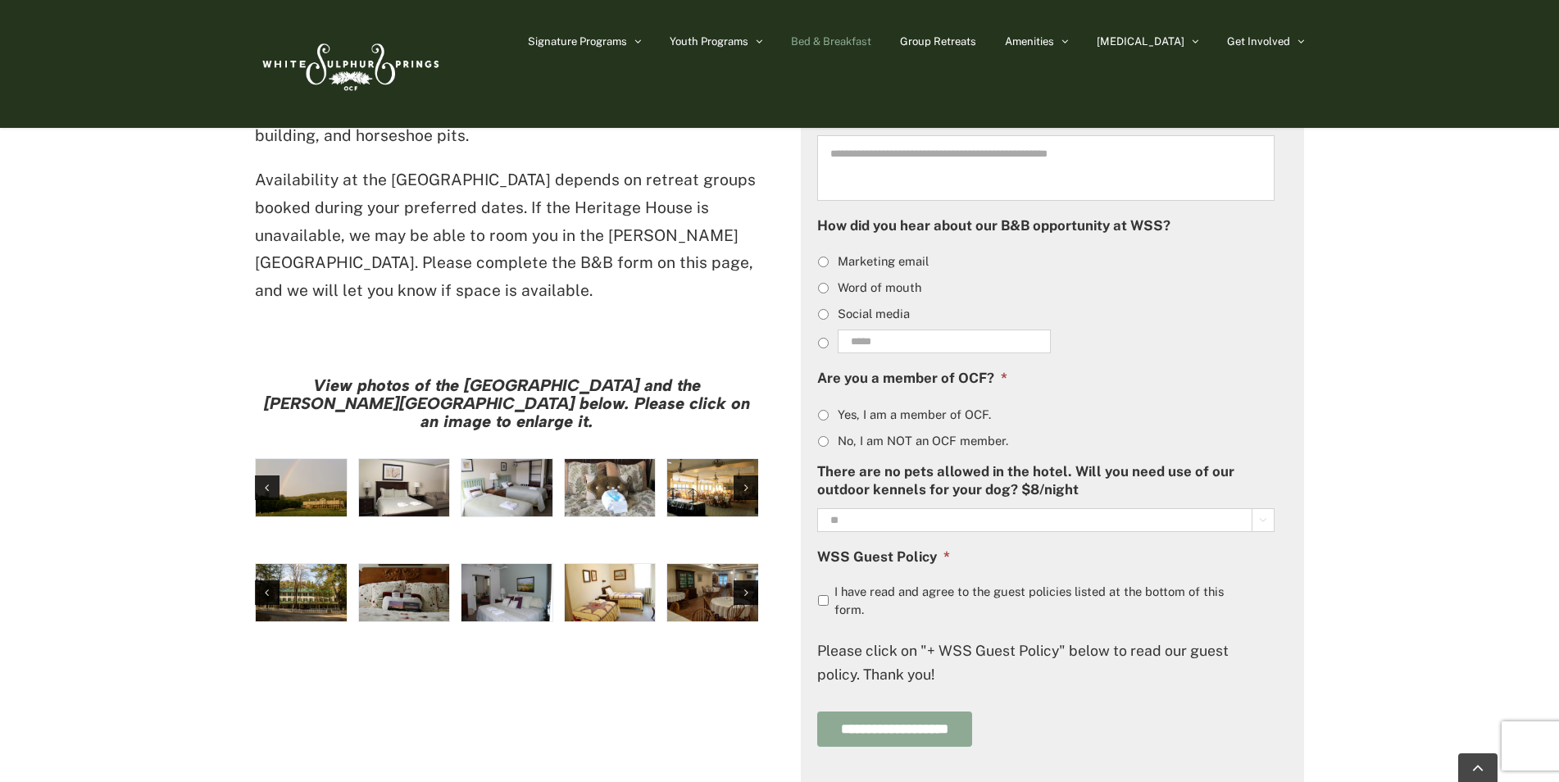
type textarea "**********"
click at [972, 729] on input "**********" at bounding box center [894, 729] width 155 height 35
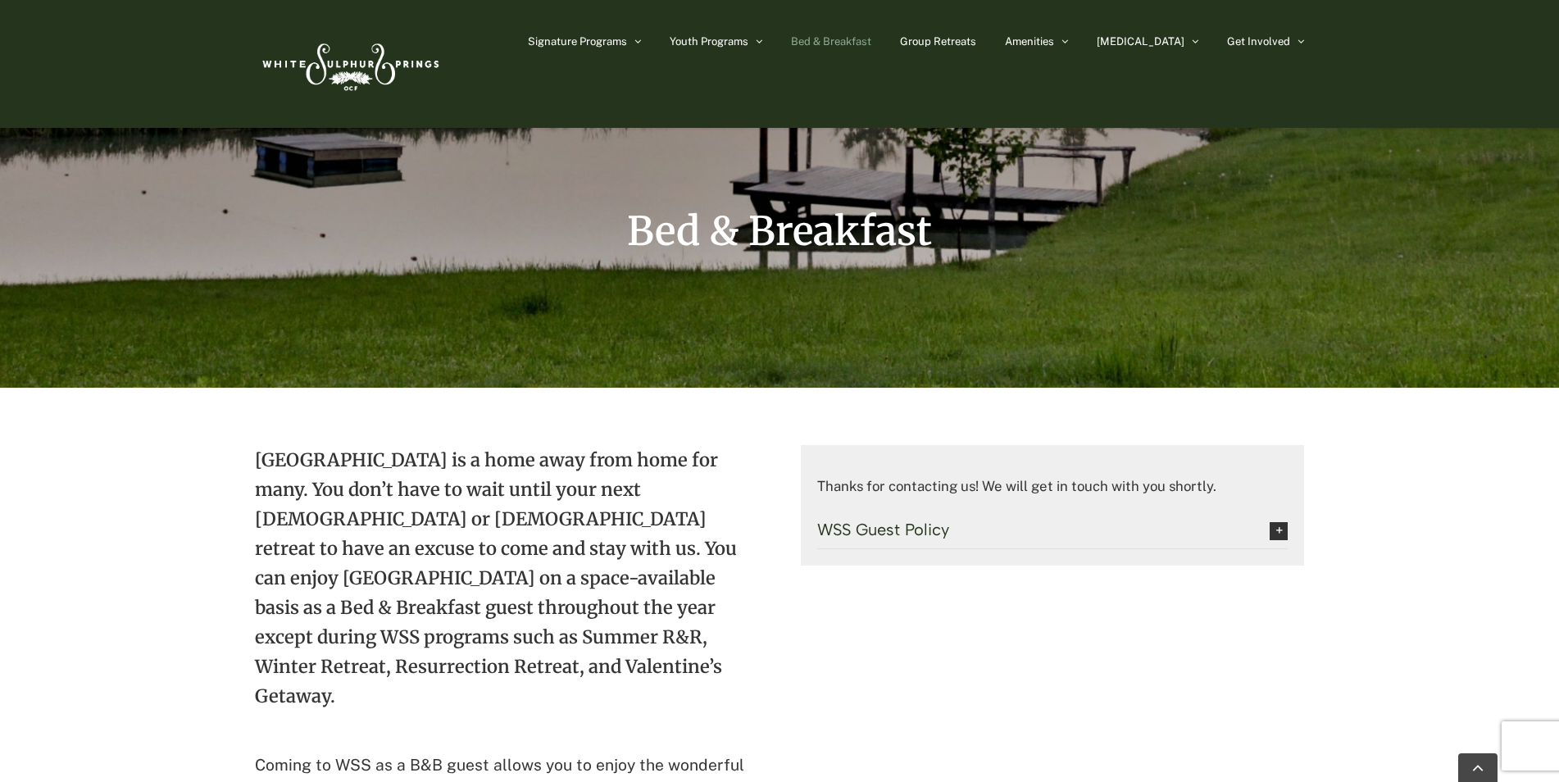
scroll to position [246, 0]
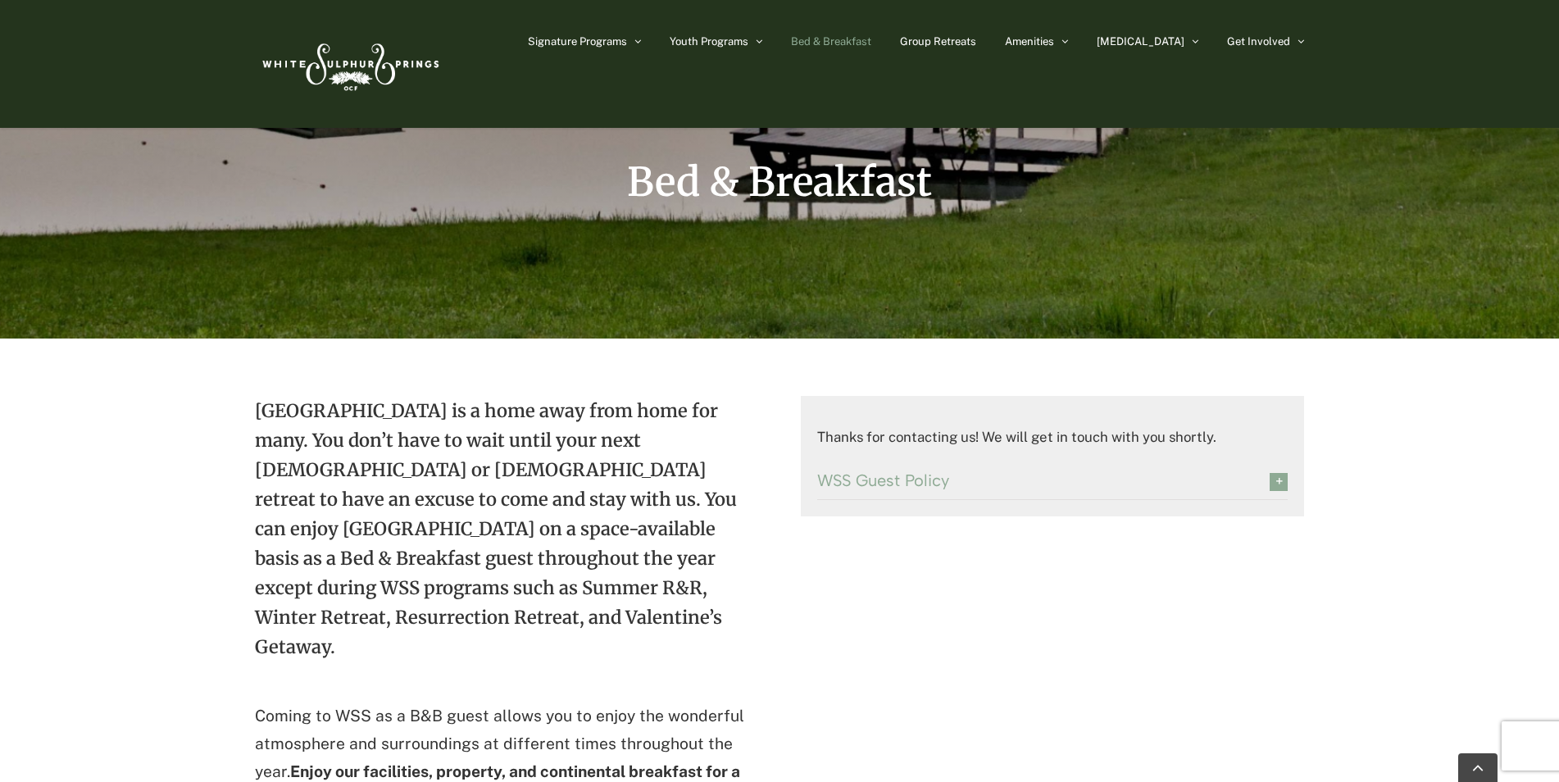
click at [1278, 481] on icon at bounding box center [1279, 482] width 18 height 18
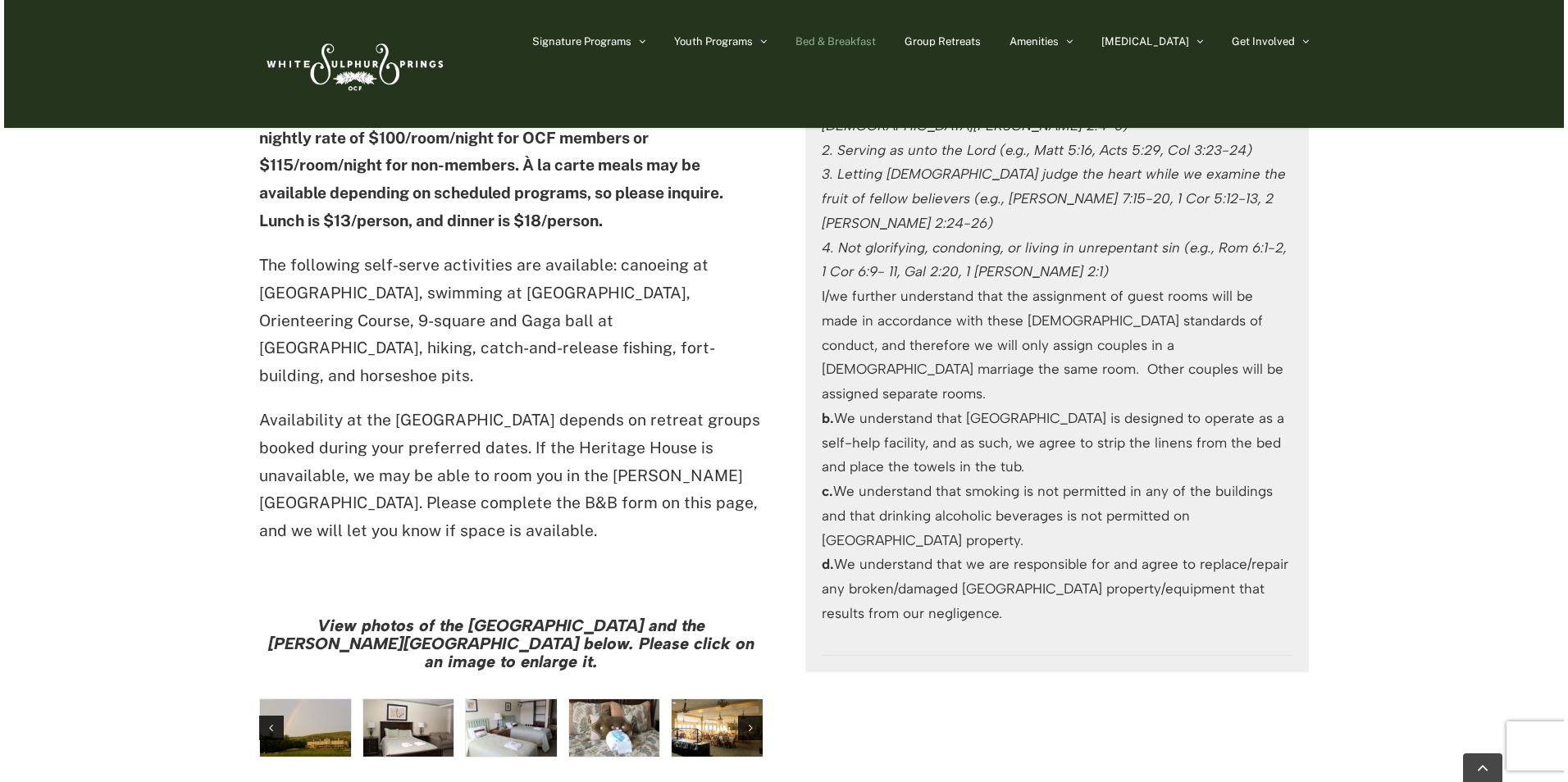
scroll to position [1230, 0]
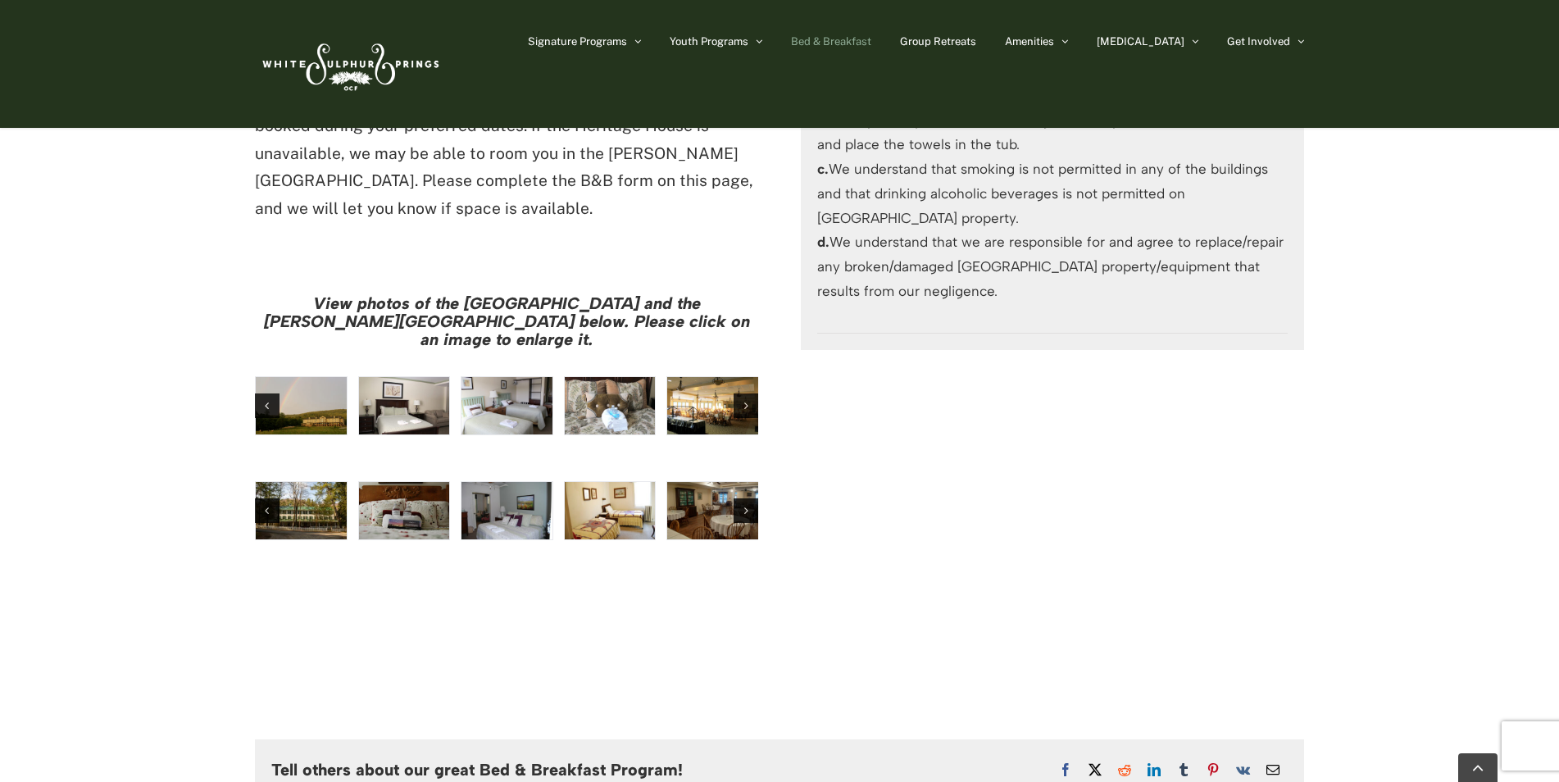
click at [632, 482] on img "Harrison House Guestroom (5)" at bounding box center [610, 510] width 91 height 57
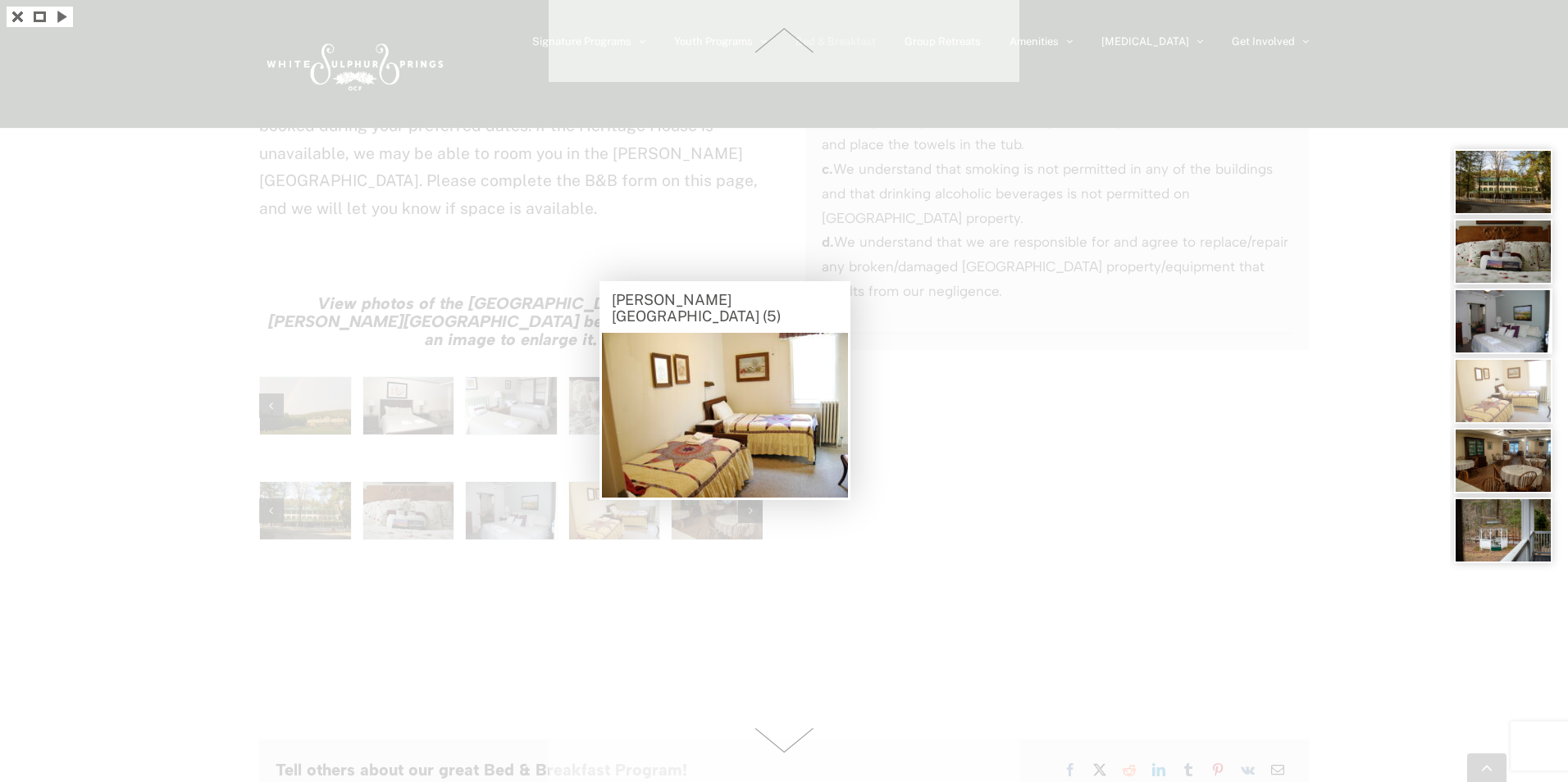
click at [1530, 452] on img at bounding box center [1503, 461] width 98 height 66
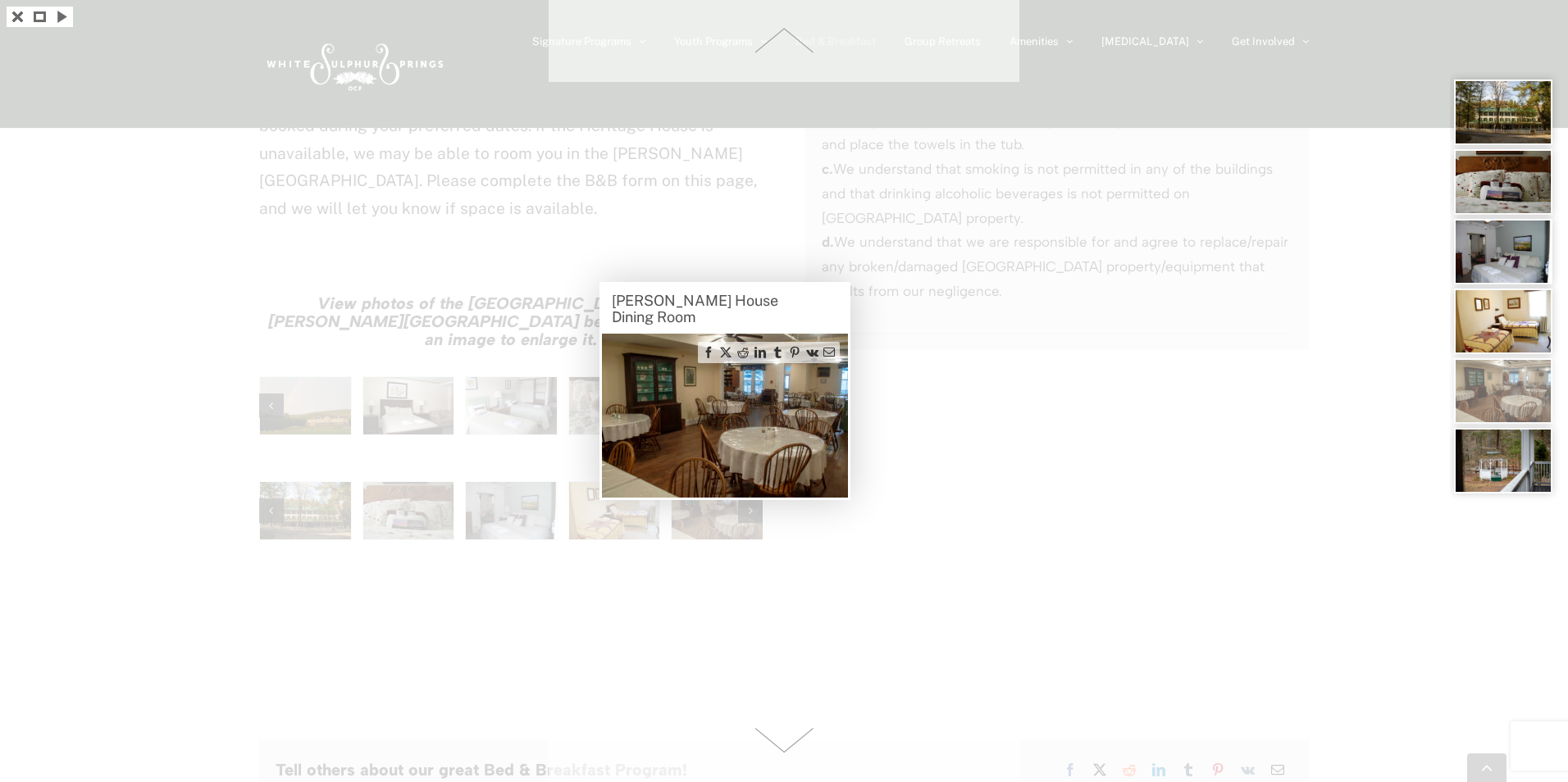
click at [1505, 468] on img at bounding box center [1503, 461] width 98 height 66
click at [1523, 108] on img at bounding box center [1503, 113] width 98 height 66
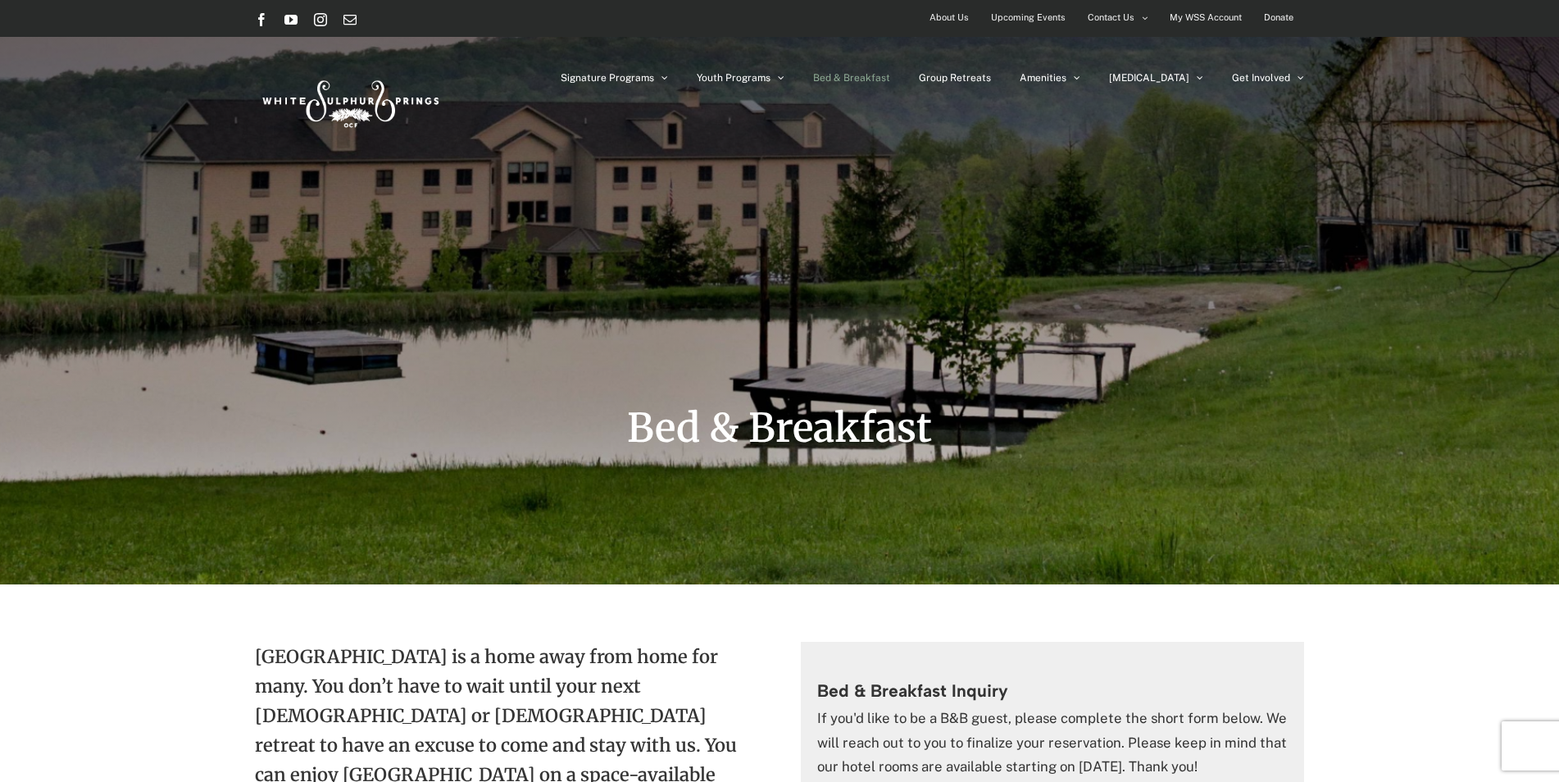
scroll to position [1144, 0]
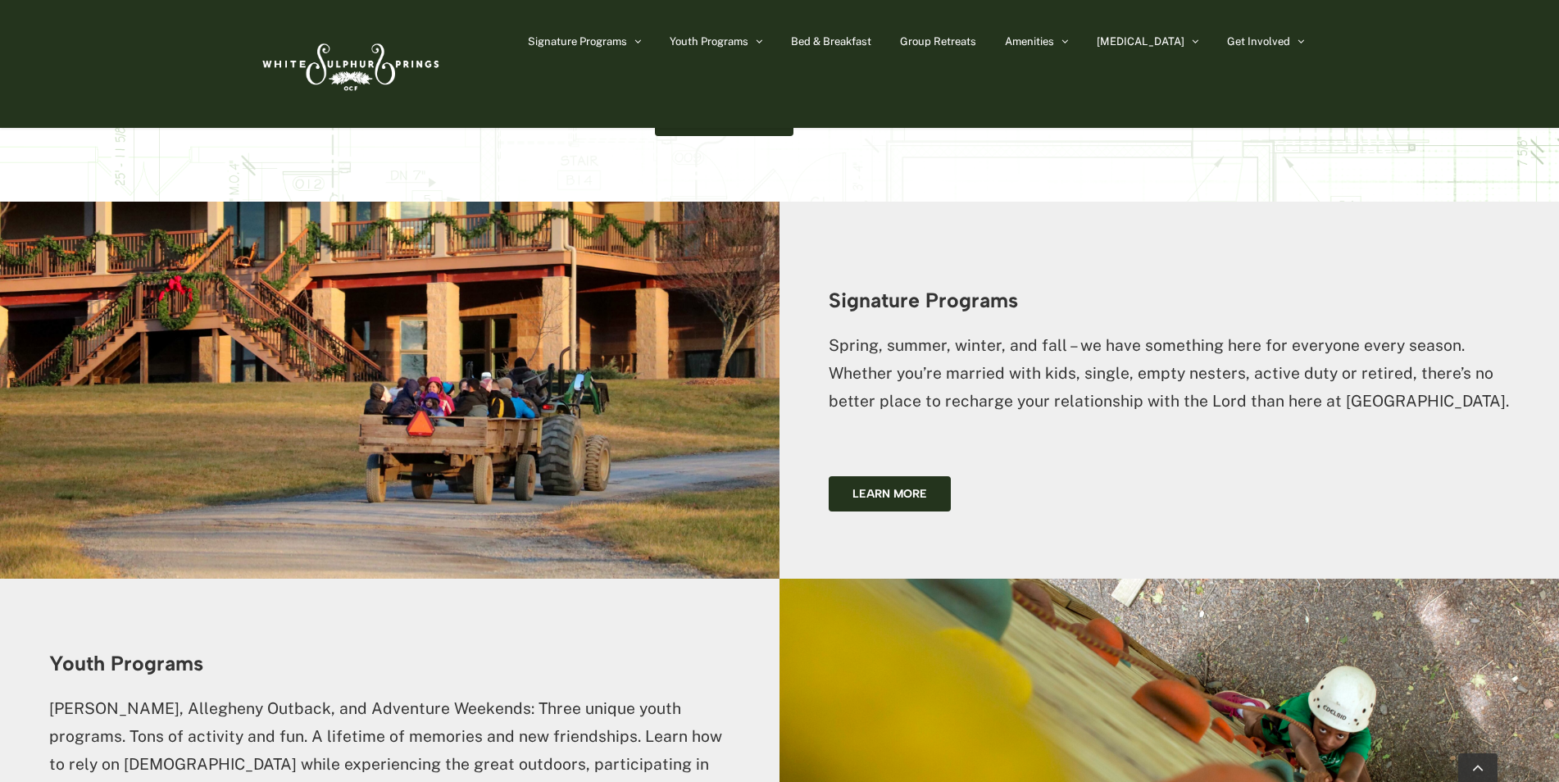
scroll to position [1864, 0]
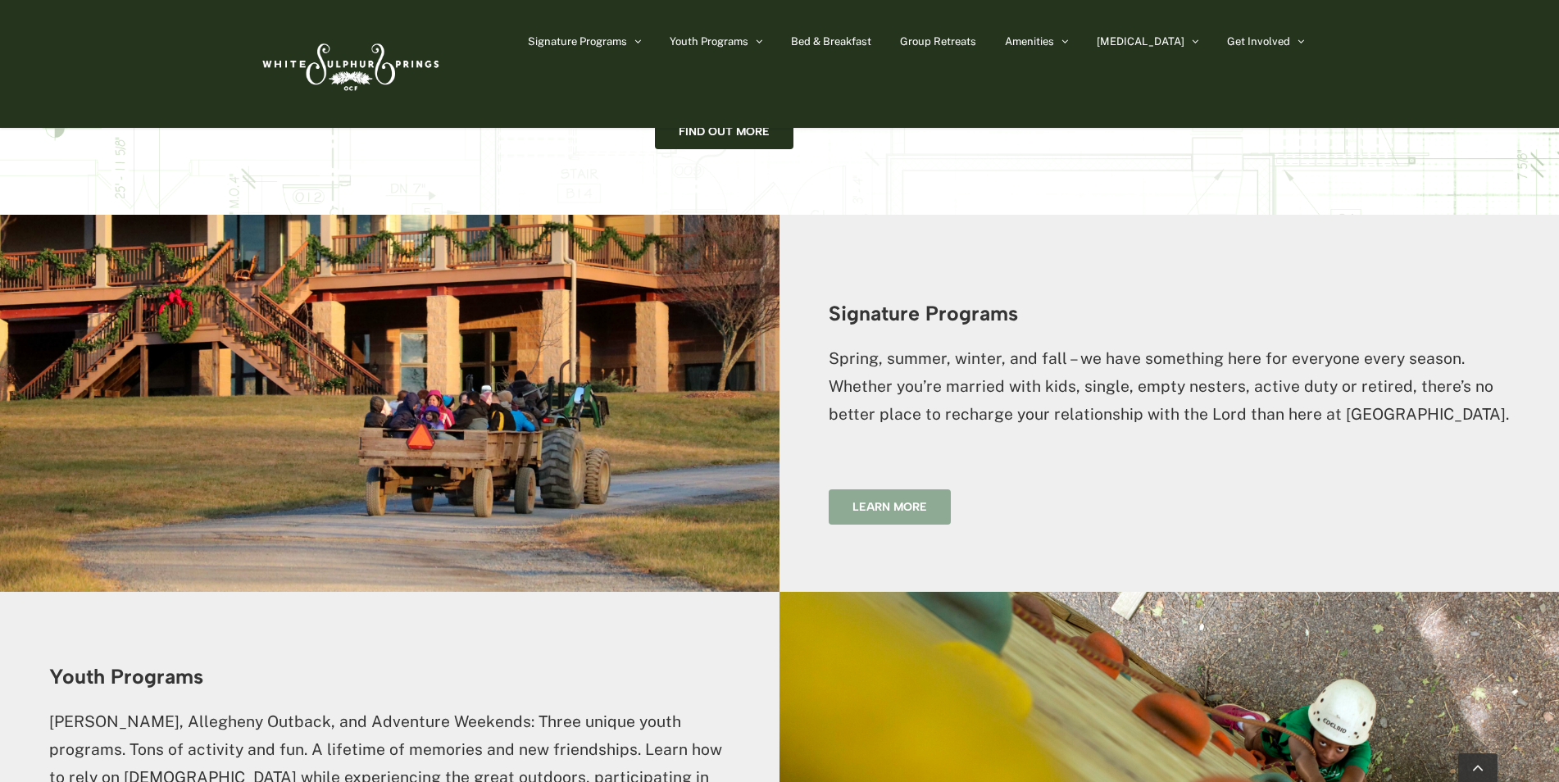
click at [905, 500] on span "Learn more" at bounding box center [890, 507] width 75 height 14
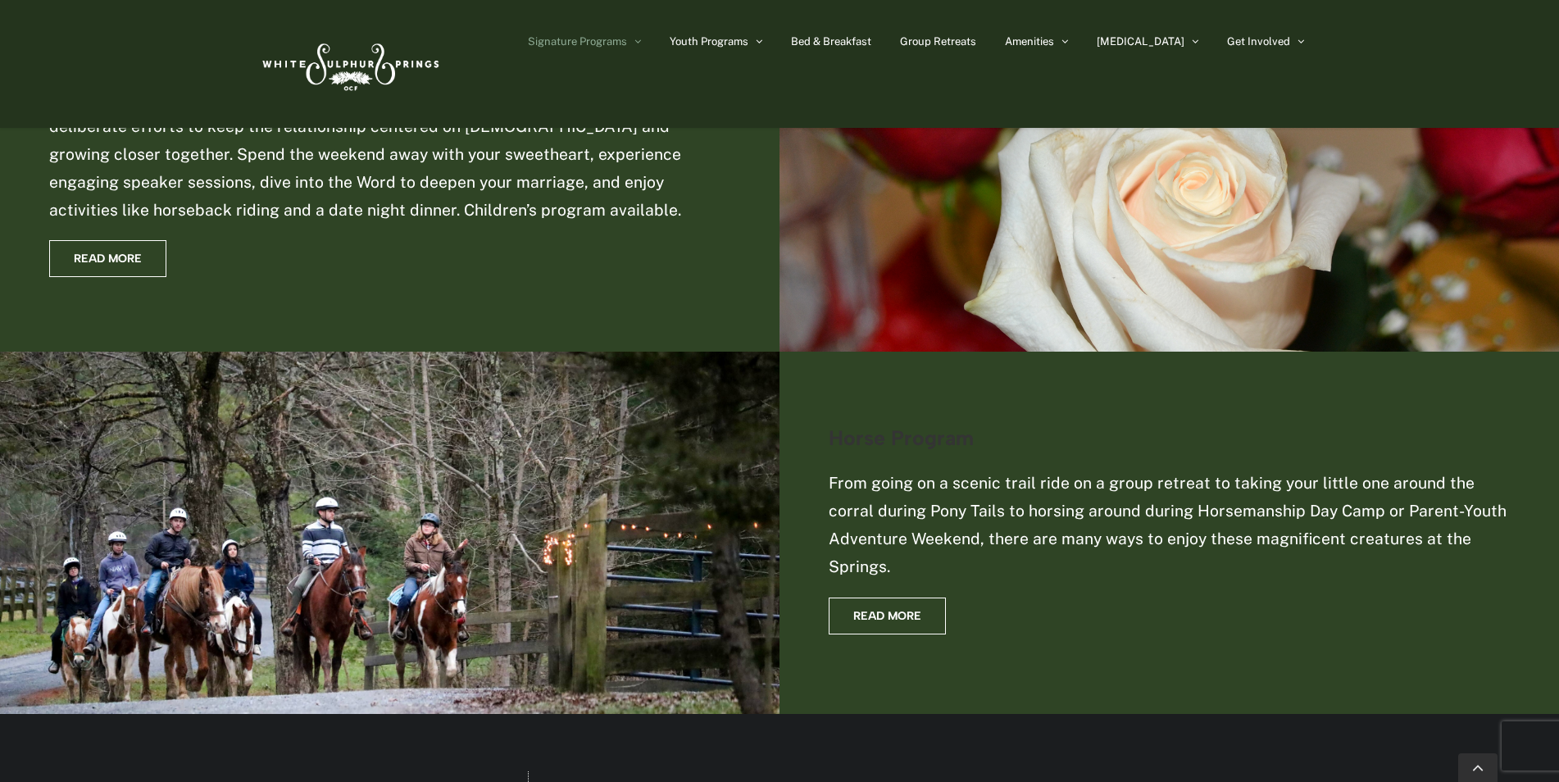
scroll to position [2132, 0]
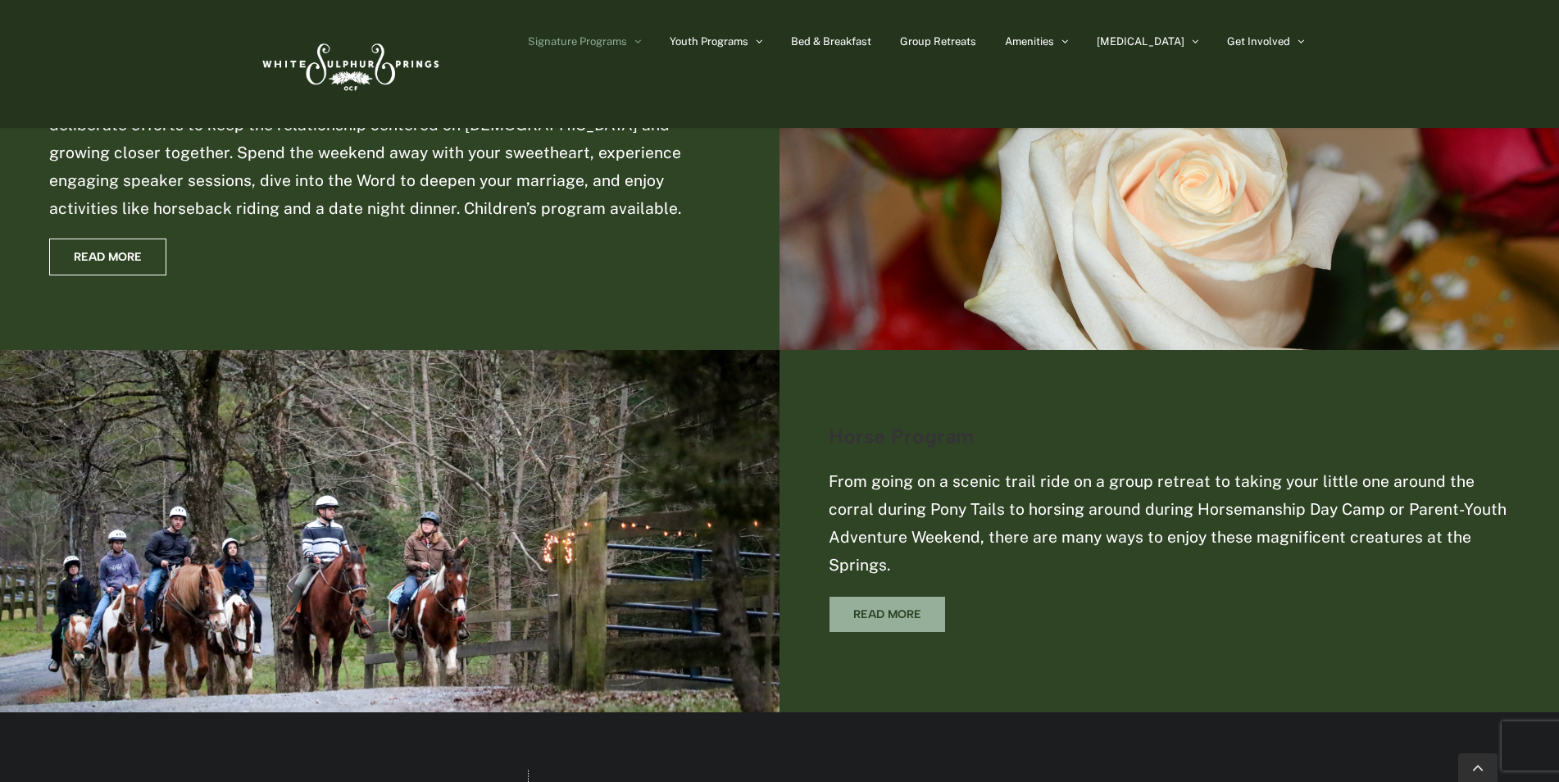
click at [889, 616] on span "Read More" at bounding box center [888, 615] width 68 height 14
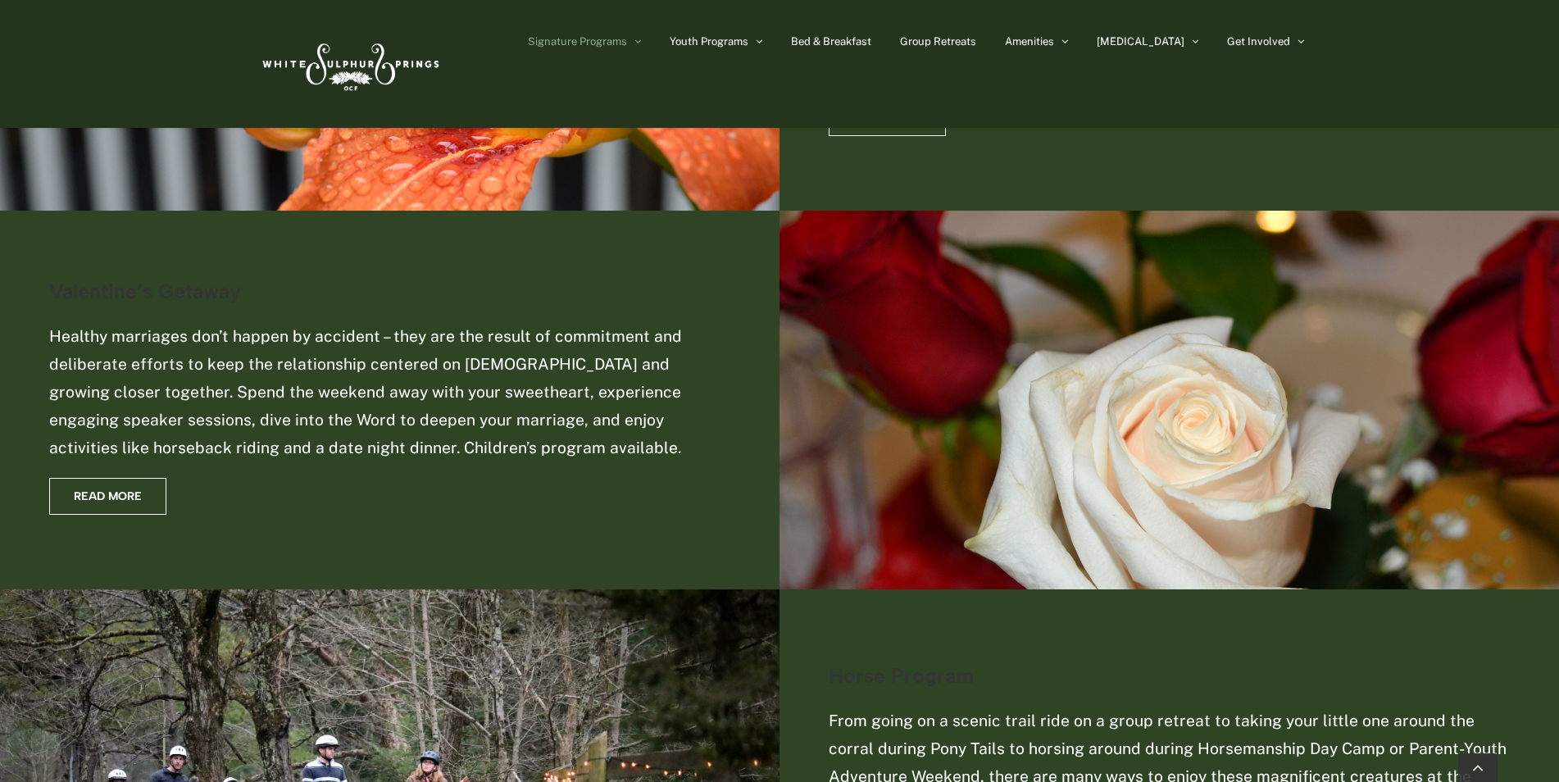
scroll to position [1886, 0]
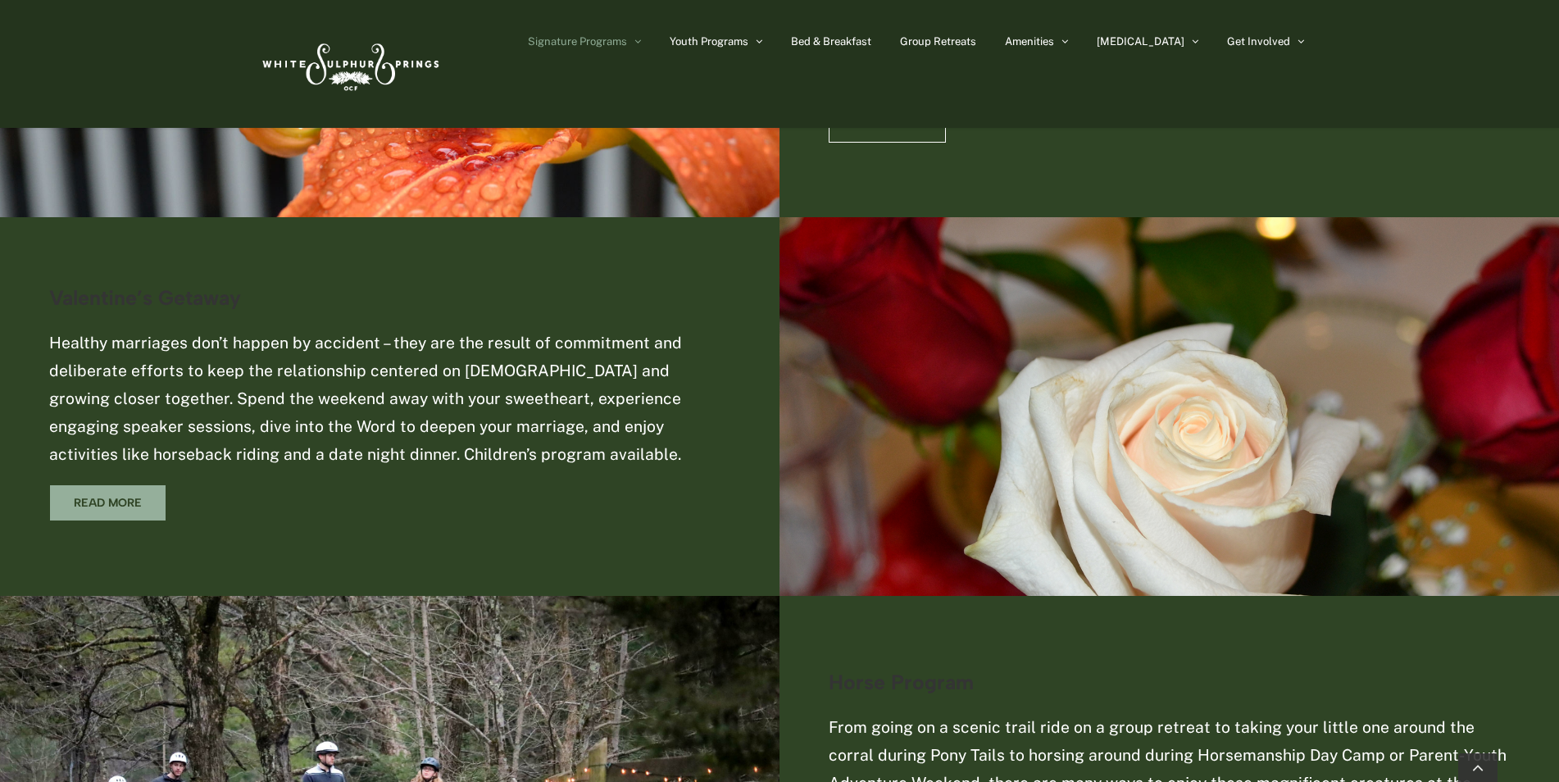
click at [112, 511] on link "Read More" at bounding box center [107, 503] width 117 height 37
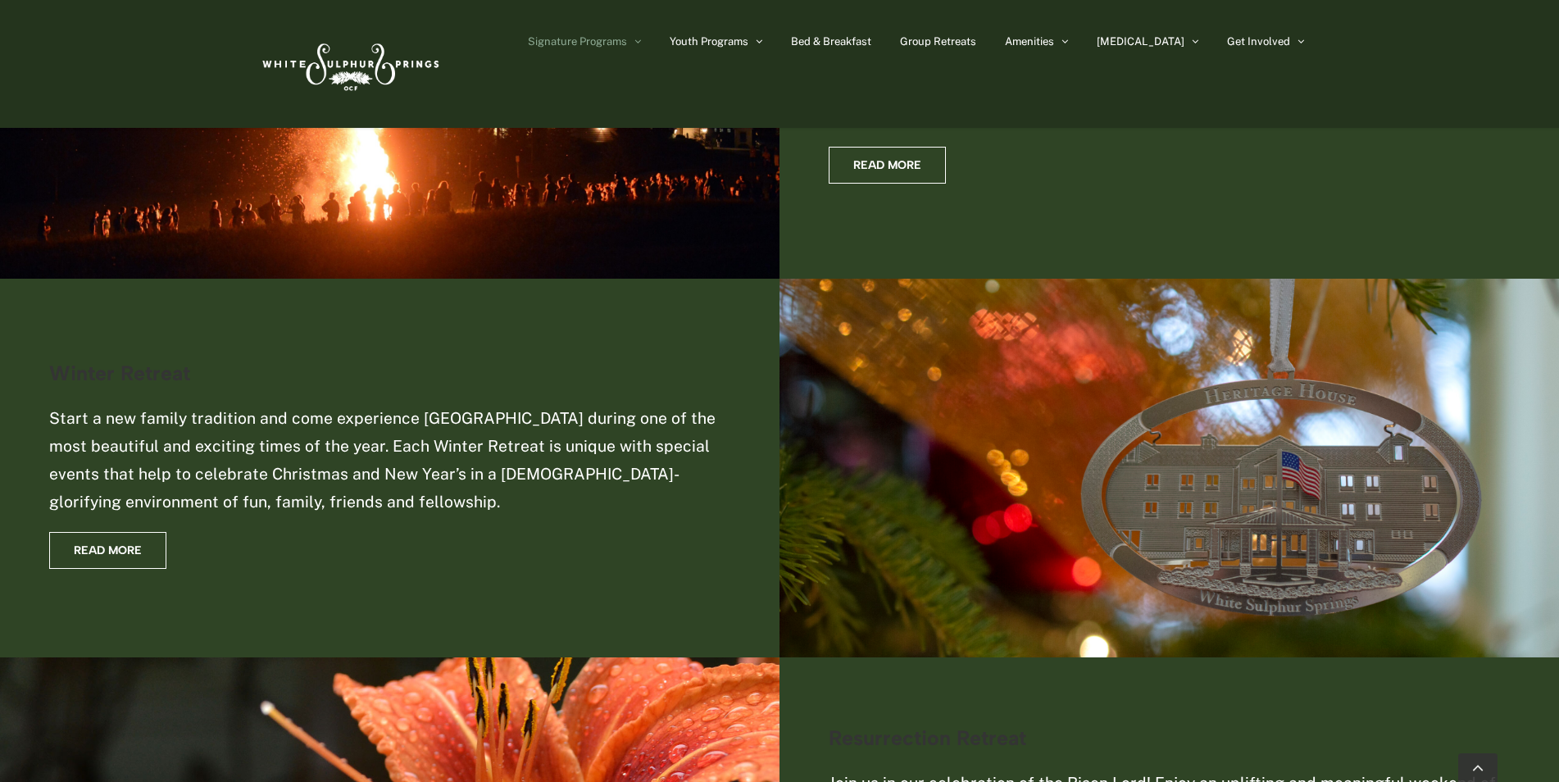
scroll to position [1066, 0]
click at [148, 540] on link "Read More" at bounding box center [107, 551] width 117 height 37
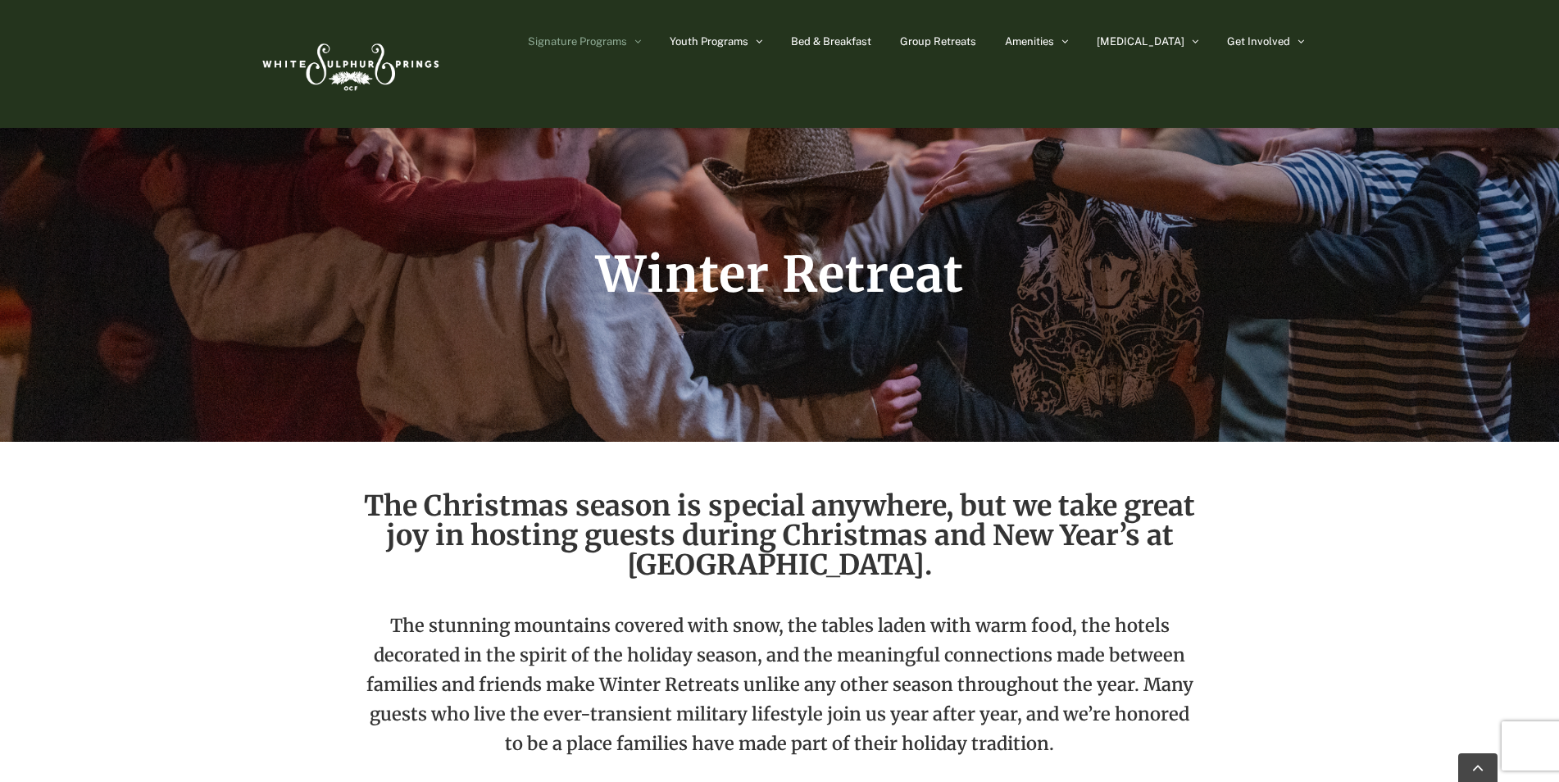
scroll to position [164, 0]
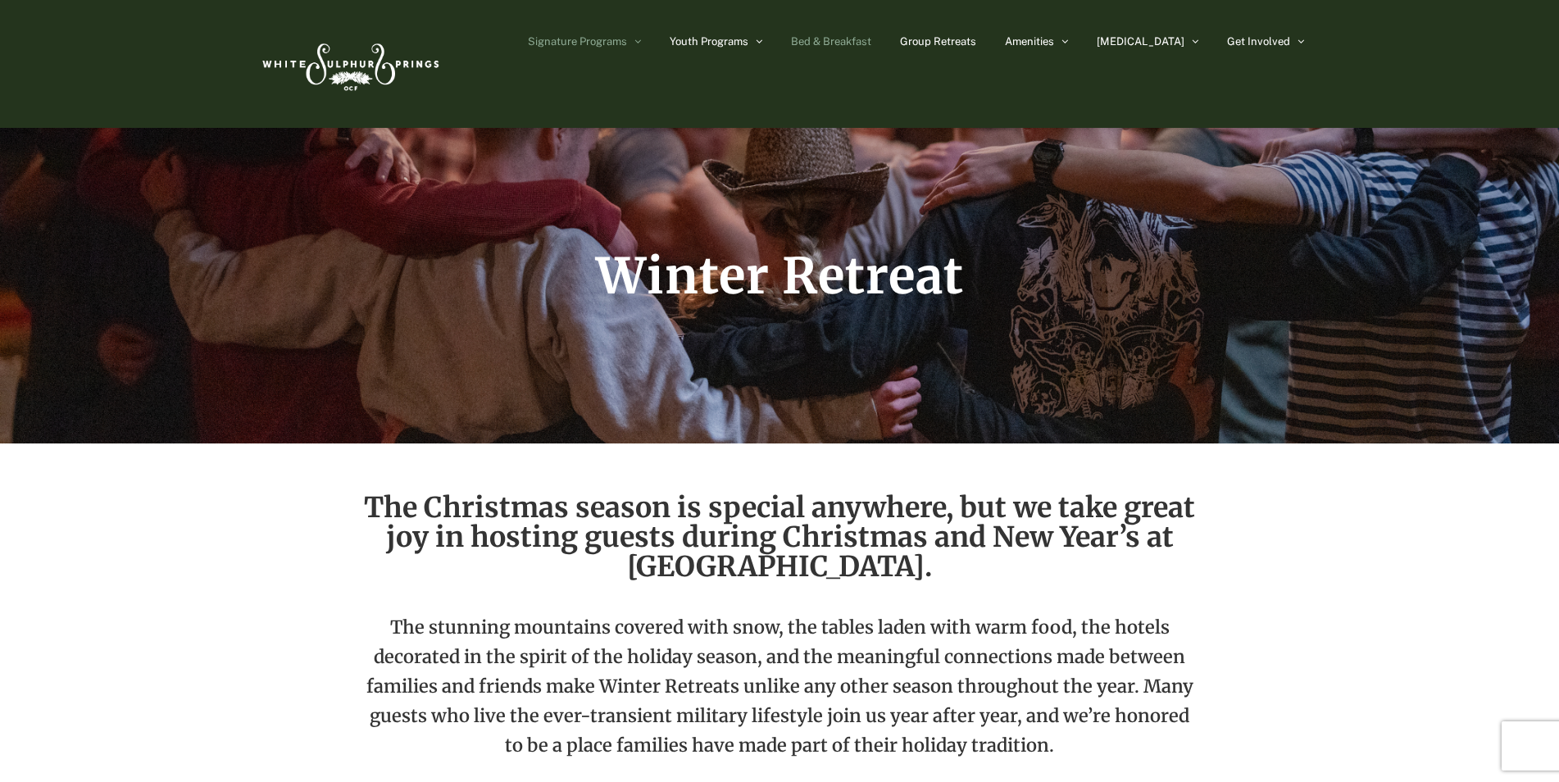
click at [872, 40] on span "Bed & Breakfast" at bounding box center [831, 41] width 80 height 11
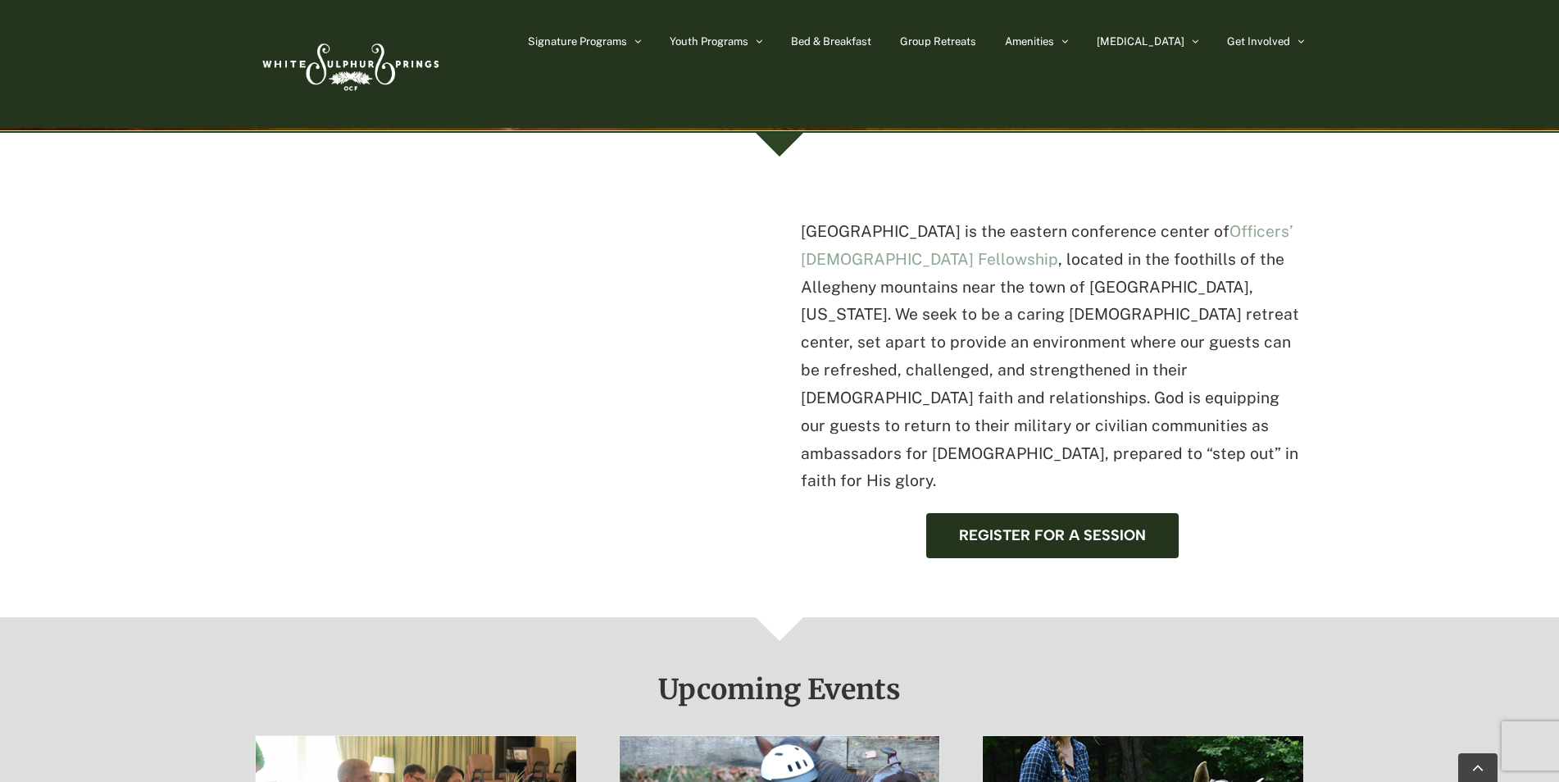
scroll to position [410, 0]
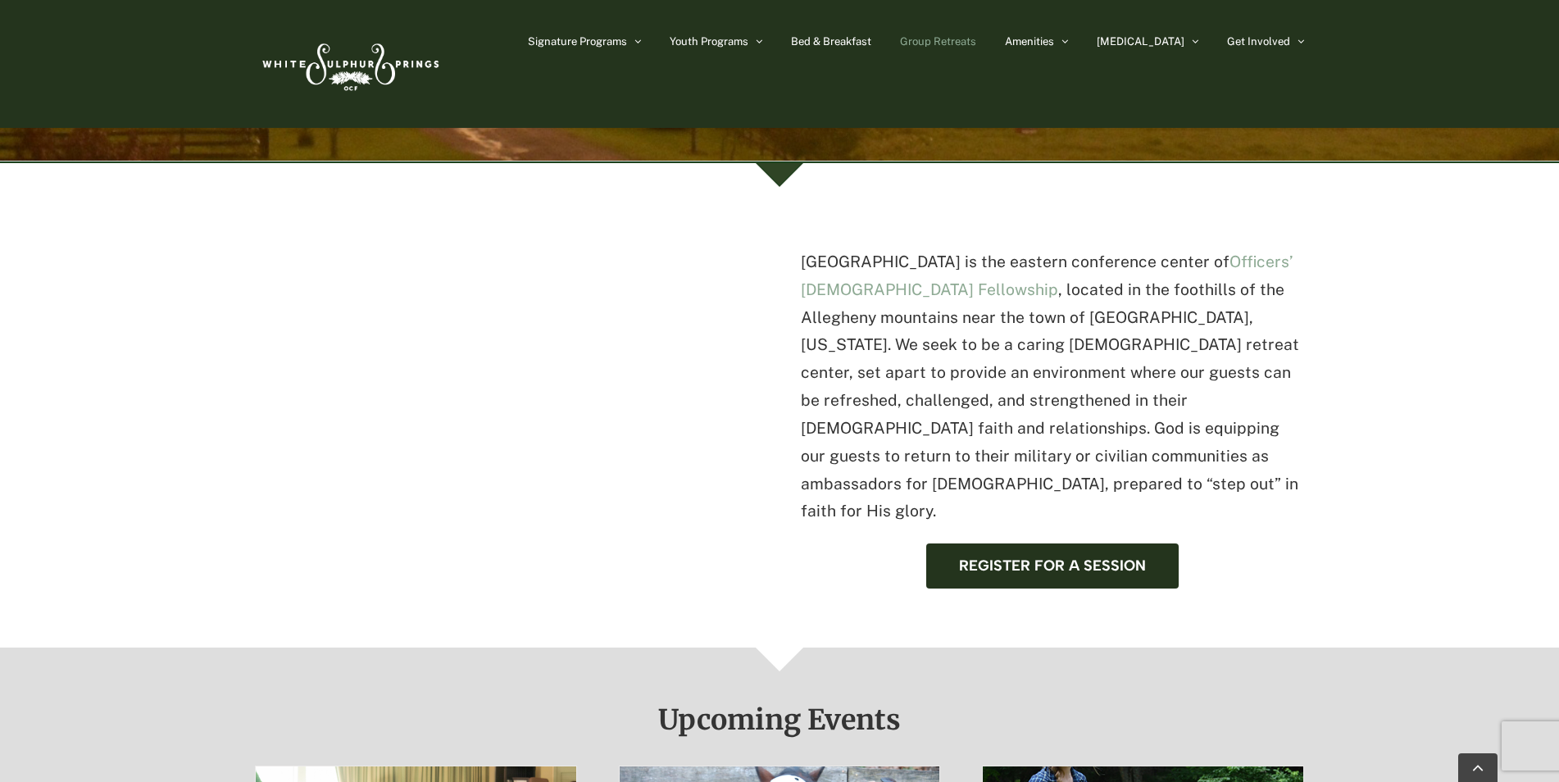
click at [977, 41] on span "Group Retreats" at bounding box center [938, 41] width 76 height 11
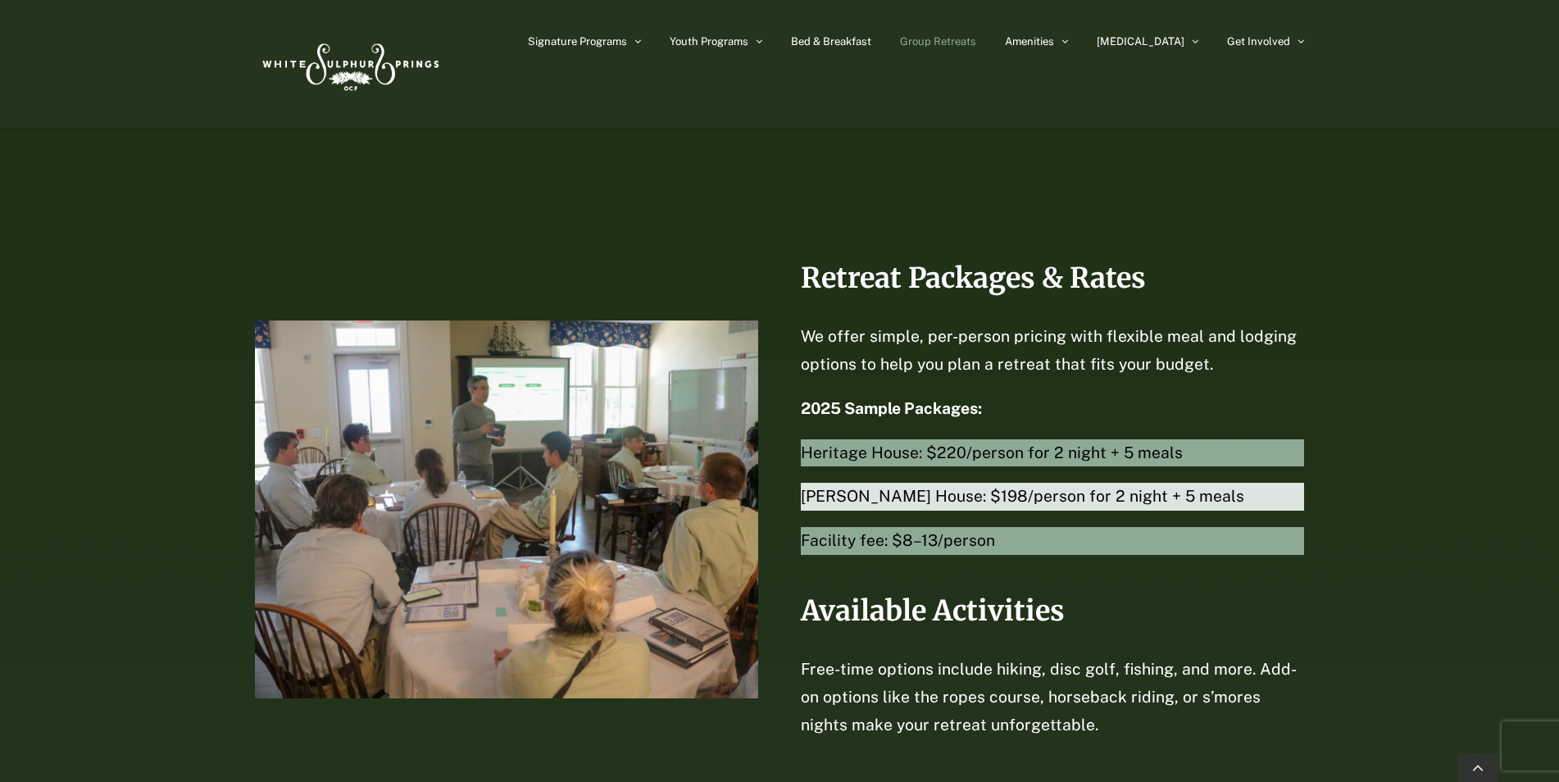
scroll to position [3362, 0]
